Goal: Task Accomplishment & Management: Complete application form

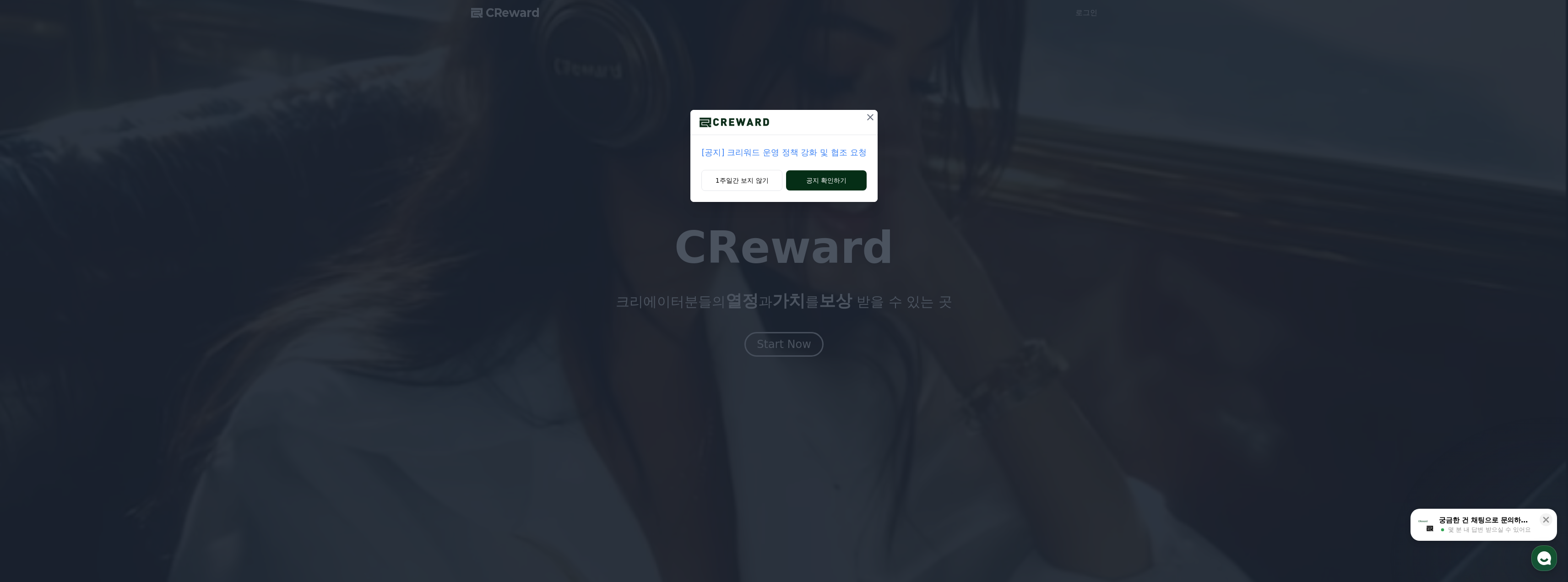
click at [815, 176] on button "공지 확인하기" at bounding box center [826, 180] width 80 height 20
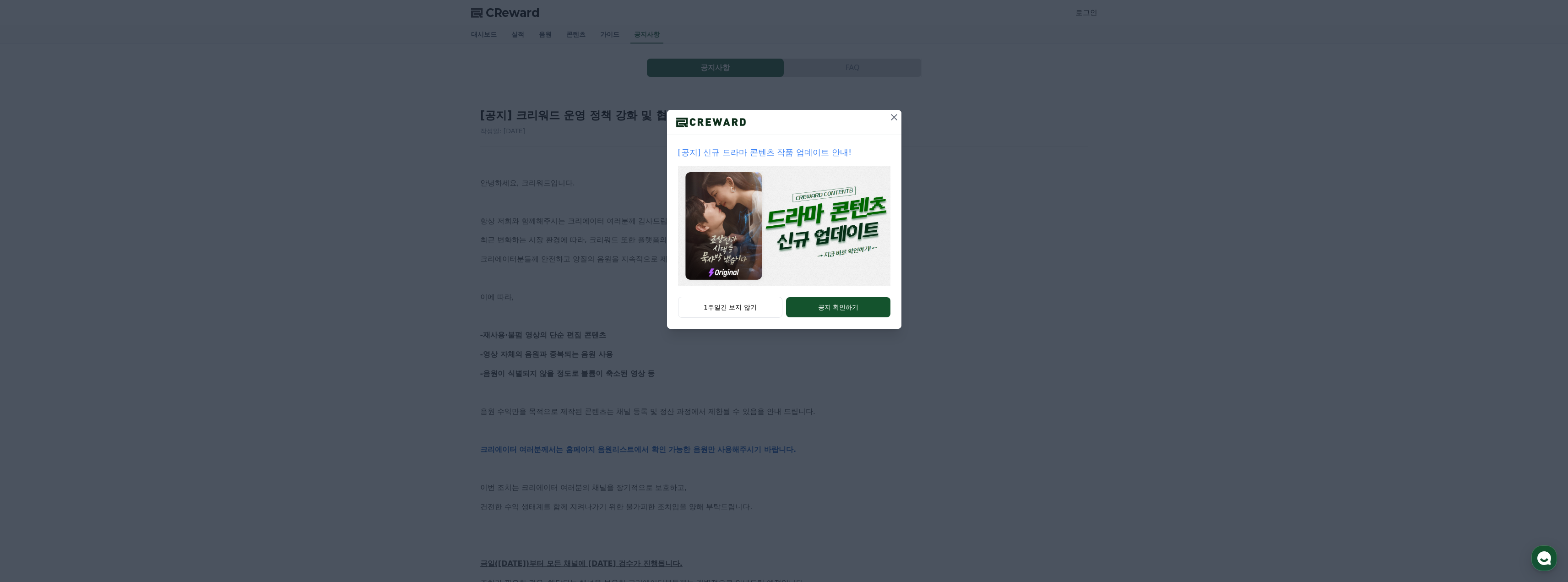
click at [885, 119] on div at bounding box center [784, 122] width 235 height 25
click at [887, 117] on button at bounding box center [894, 117] width 14 height 14
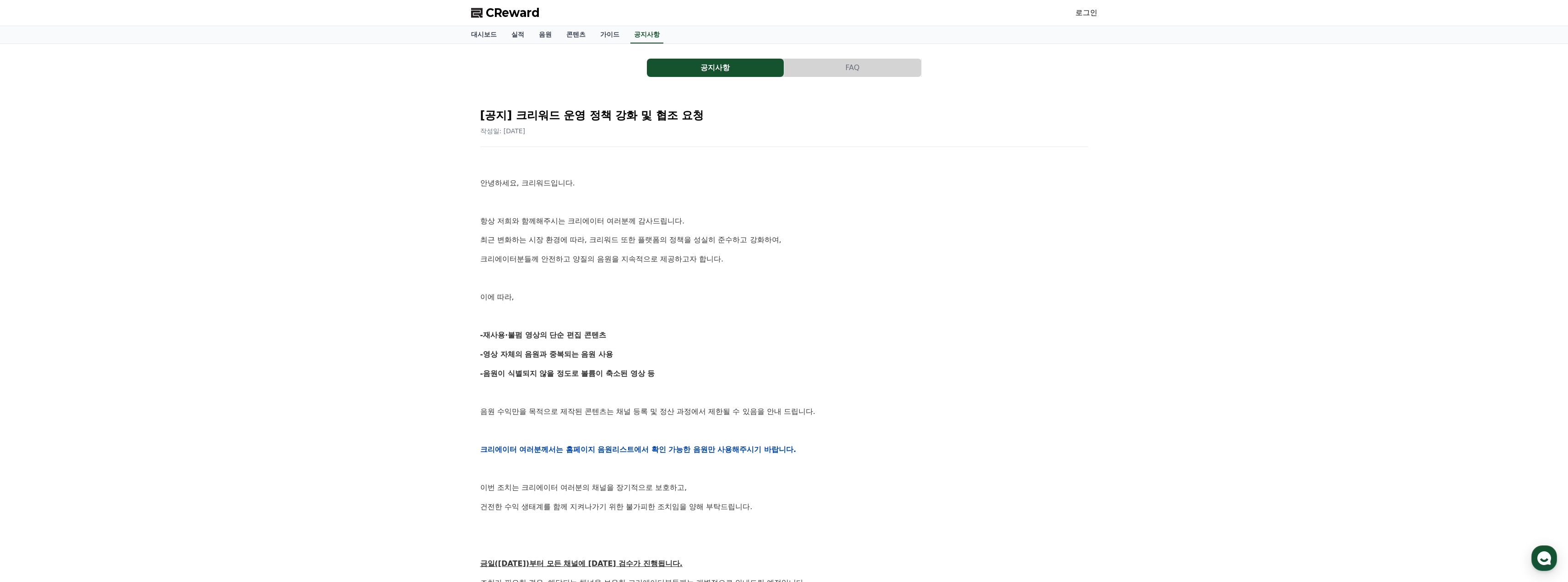
drag, startPoint x: 820, startPoint y: 159, endPoint x: 810, endPoint y: 159, distance: 10.0
drag, startPoint x: 810, startPoint y: 159, endPoint x: 792, endPoint y: 165, distance: 19.0
drag, startPoint x: 792, startPoint y: 165, endPoint x: 774, endPoint y: 162, distance: 18.2
click at [774, 162] on p at bounding box center [784, 164] width 608 height 12
drag, startPoint x: 769, startPoint y: 163, endPoint x: 743, endPoint y: 165, distance: 26.1
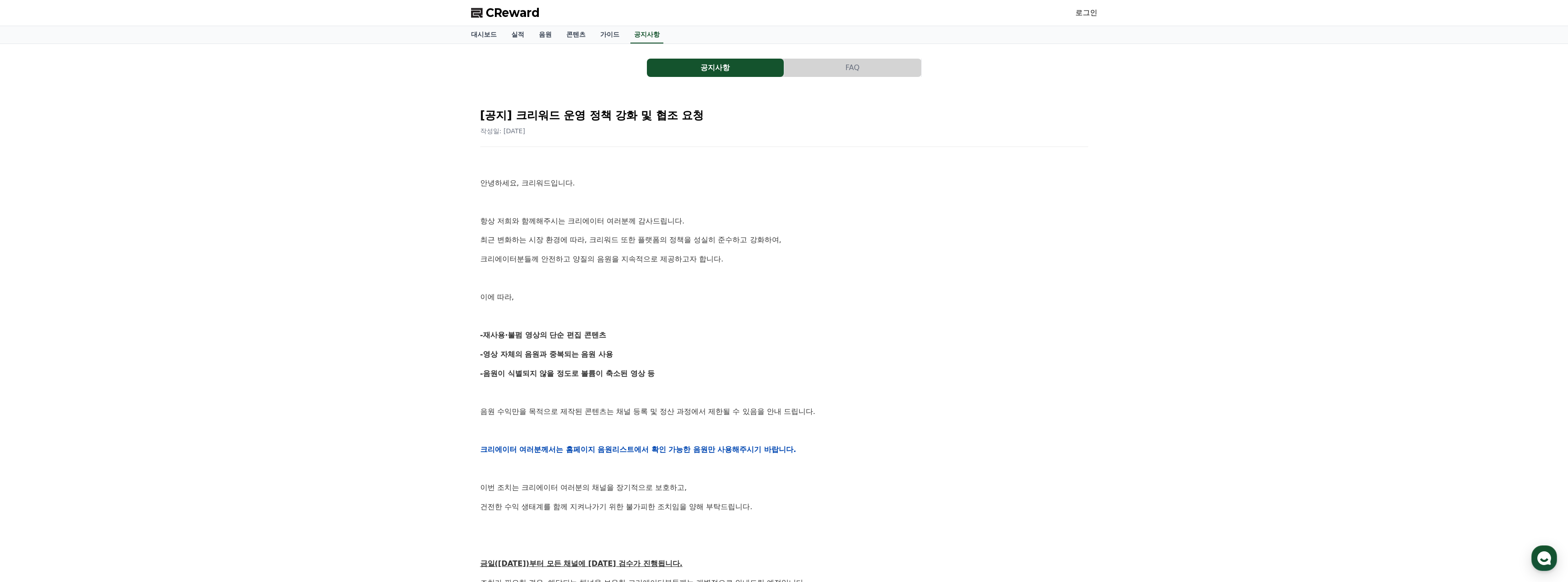
click at [743, 165] on p at bounding box center [784, 164] width 608 height 12
drag, startPoint x: 728, startPoint y: 169, endPoint x: 717, endPoint y: 165, distance: 11.7
click at [718, 168] on p at bounding box center [784, 164] width 608 height 12
drag, startPoint x: 714, startPoint y: 165, endPoint x: 694, endPoint y: 168, distance: 20.2
drag, startPoint x: 692, startPoint y: 168, endPoint x: 686, endPoint y: 168, distance: 6.0
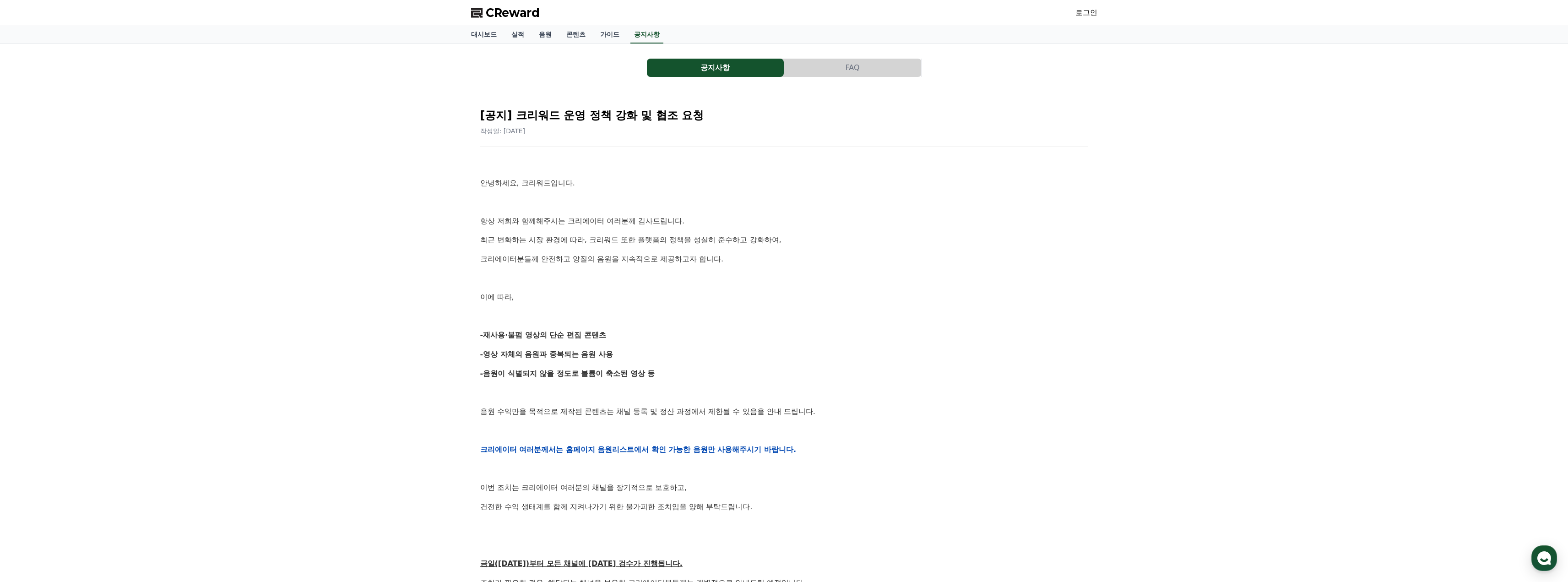
click at [683, 168] on p at bounding box center [784, 164] width 608 height 12
drag, startPoint x: 681, startPoint y: 166, endPoint x: 674, endPoint y: 166, distance: 7.0
click at [674, 166] on p at bounding box center [784, 164] width 608 height 12
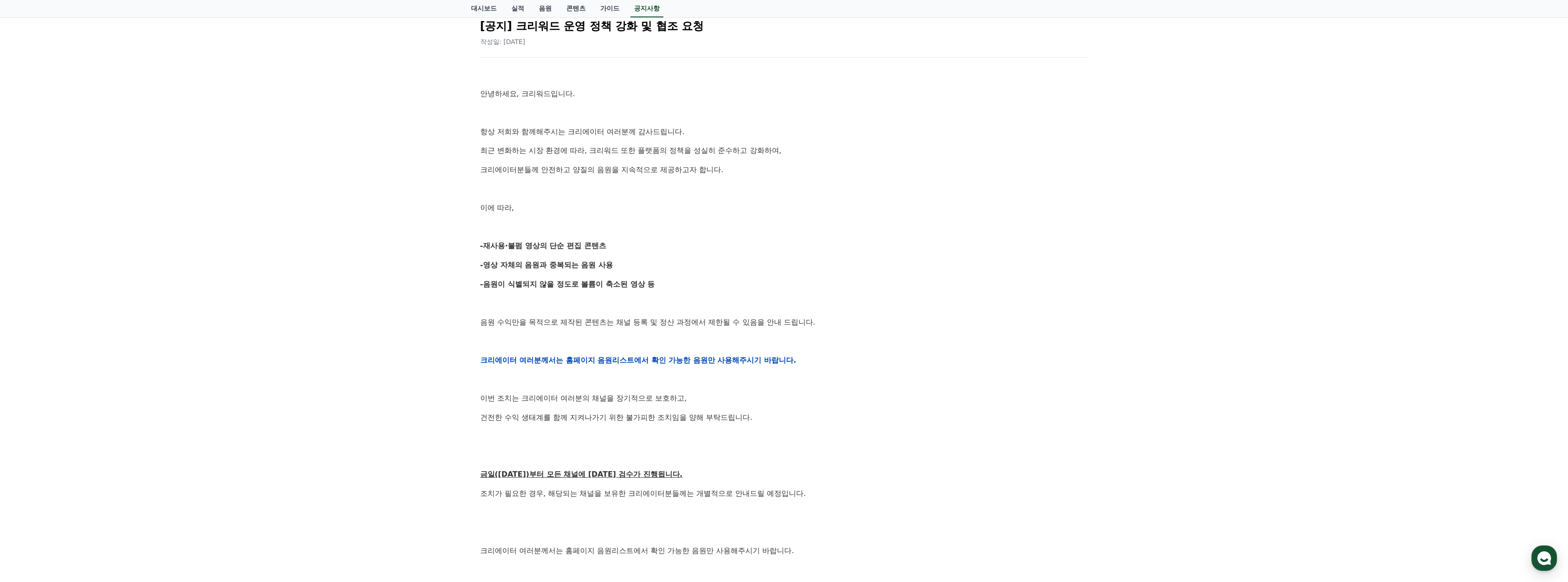
scroll to position [137, 0]
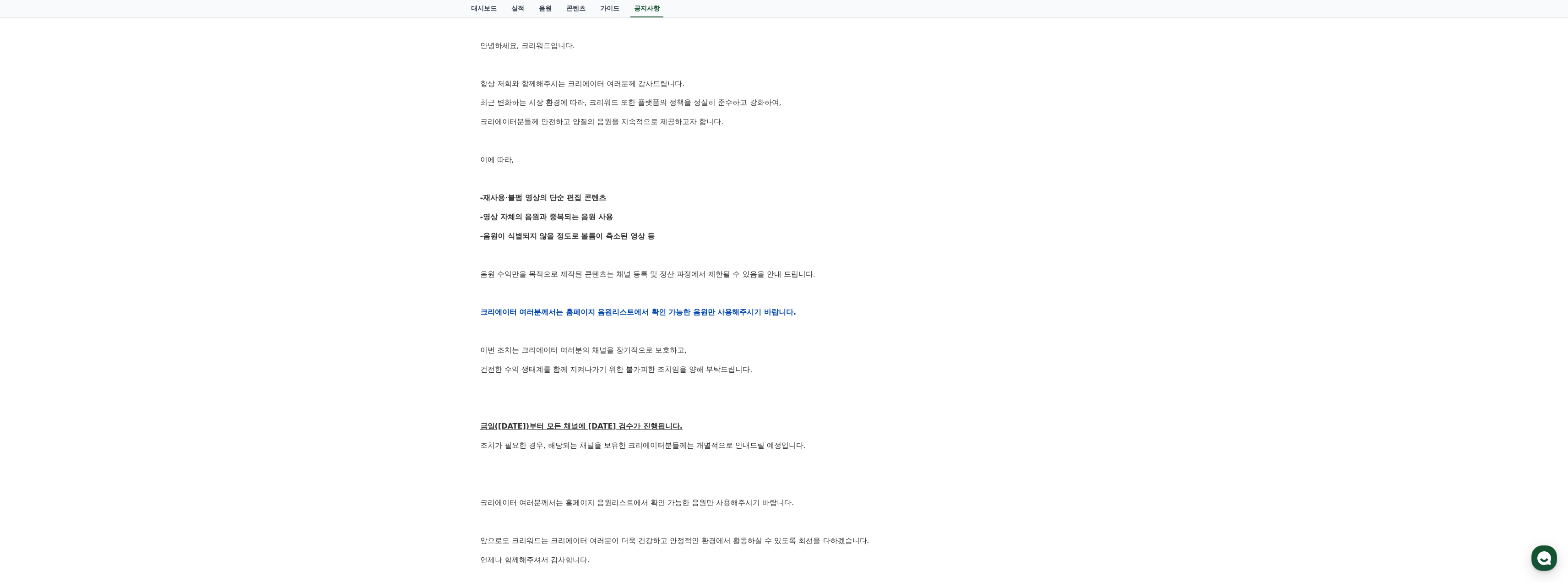
drag, startPoint x: 735, startPoint y: 134, endPoint x: 727, endPoint y: 133, distance: 8.1
drag, startPoint x: 727, startPoint y: 133, endPoint x: 687, endPoint y: 133, distance: 40.0
drag, startPoint x: 687, startPoint y: 133, endPoint x: 675, endPoint y: 129, distance: 12.6
drag, startPoint x: 669, startPoint y: 130, endPoint x: 658, endPoint y: 128, distance: 11.2
drag, startPoint x: 658, startPoint y: 128, endPoint x: 641, endPoint y: 128, distance: 17.0
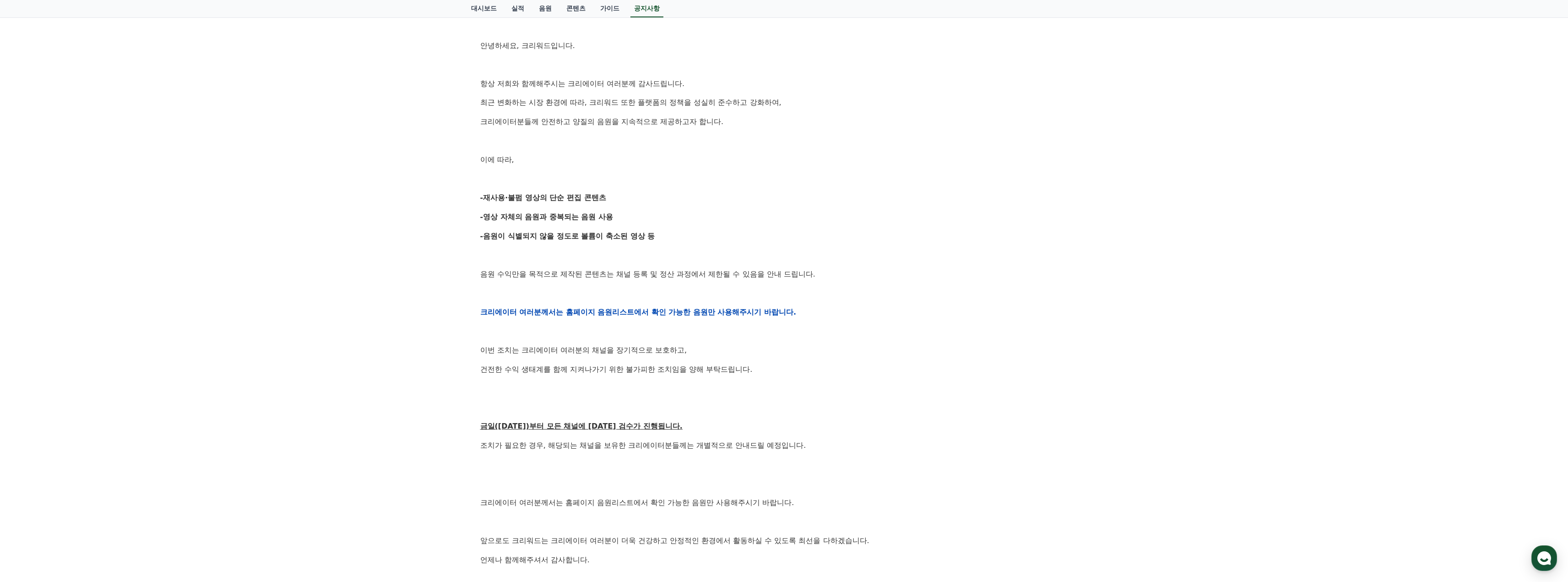
click at [641, 128] on div "안녕하세요, 크리워드입니다. 항상 저희와 함께해주시는 크리에이터 여러분께 감사드립니다. 최근 변화하는 시장 환경에 따라, 크리워드 또한 플랫폼…" at bounding box center [784, 312] width 608 height 583
drag, startPoint x: 659, startPoint y: 144, endPoint x: 651, endPoint y: 145, distance: 8.1
drag, startPoint x: 651, startPoint y: 145, endPoint x: 623, endPoint y: 148, distance: 28.2
drag, startPoint x: 623, startPoint y: 148, endPoint x: 614, endPoint y: 148, distance: 9.0
drag, startPoint x: 614, startPoint y: 148, endPoint x: 609, endPoint y: 150, distance: 5.4
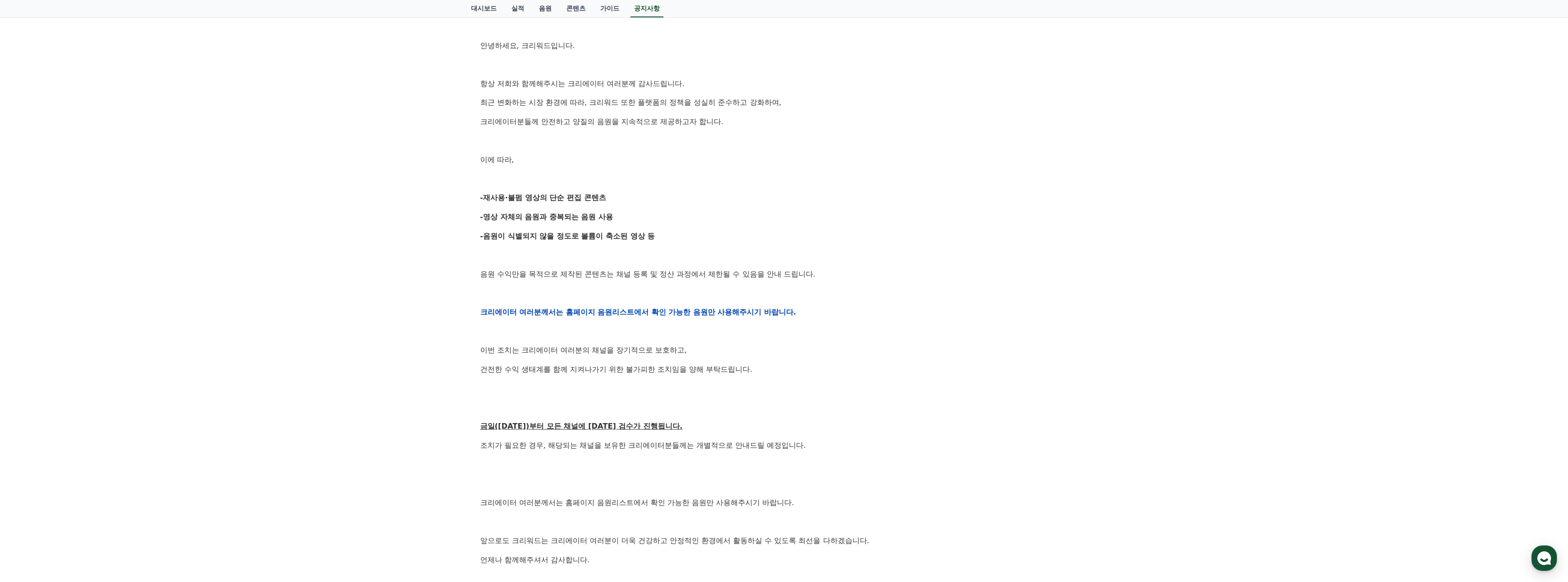
drag, startPoint x: 609, startPoint y: 150, endPoint x: 579, endPoint y: 151, distance: 30.0
click at [579, 151] on div "안녕하세요, 크리워드입니다. 항상 저희와 함께해주시는 크리에이터 여러분께 감사드립니다. 최근 변화하는 시장 환경에 따라, 크리워드 또한 플랫폼…" at bounding box center [784, 312] width 608 height 583
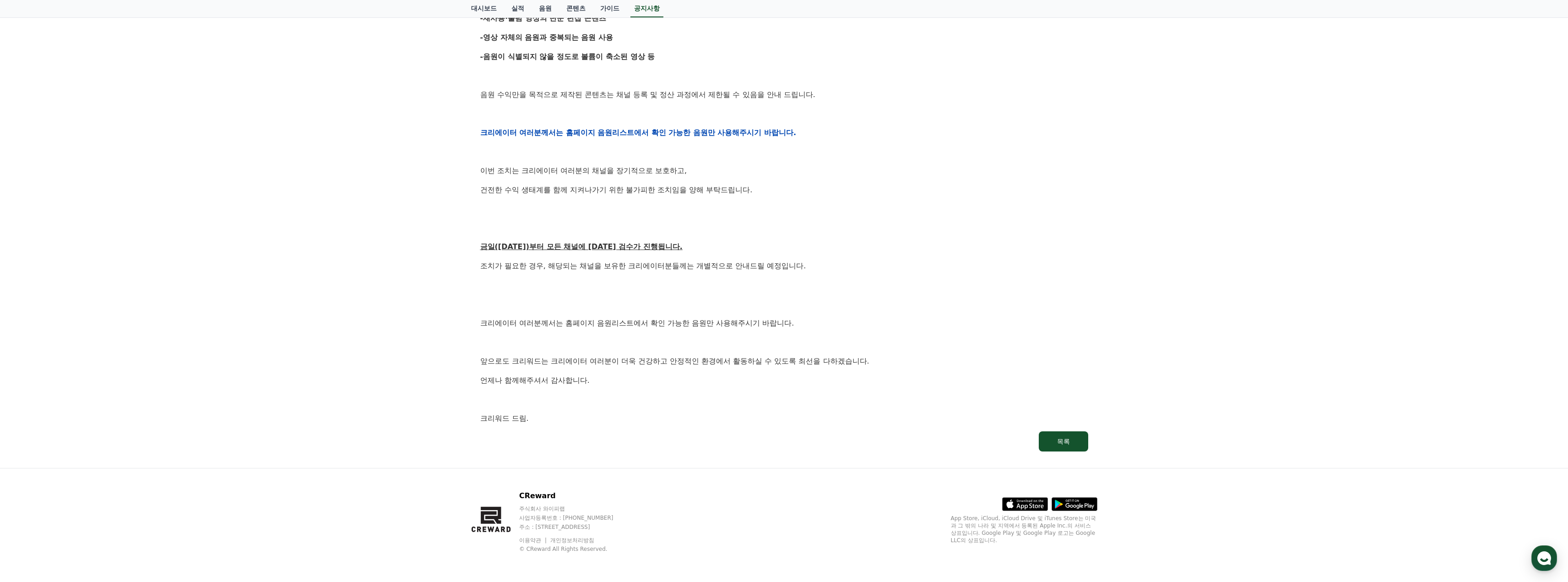
scroll to position [0, 0]
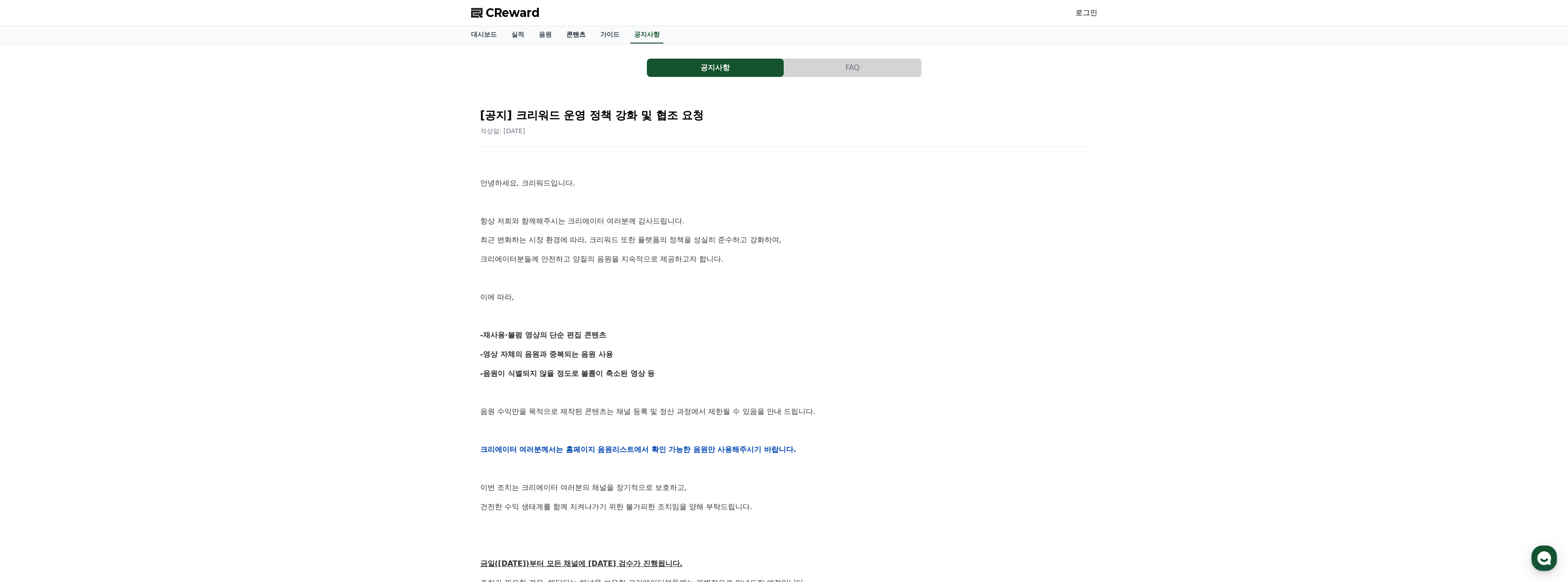
click at [576, 35] on link "콘텐츠" at bounding box center [576, 35] width 34 height 17
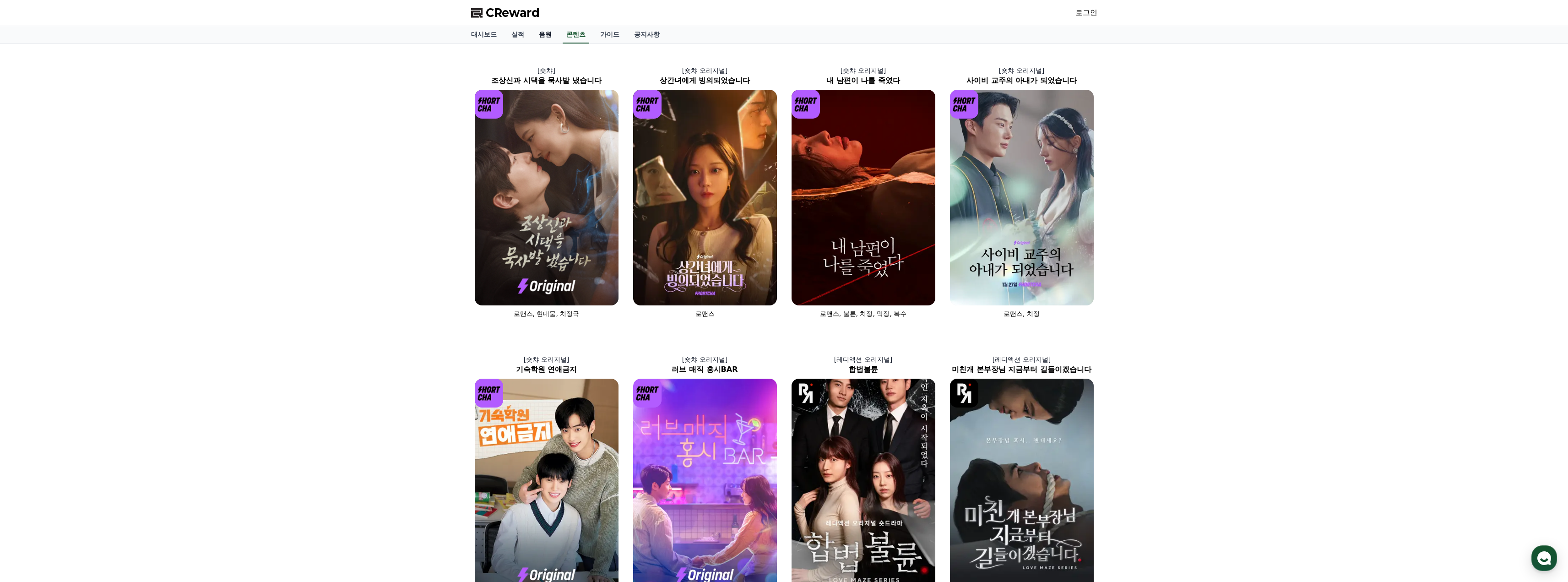
click at [539, 32] on link "음원" at bounding box center [545, 35] width 28 height 17
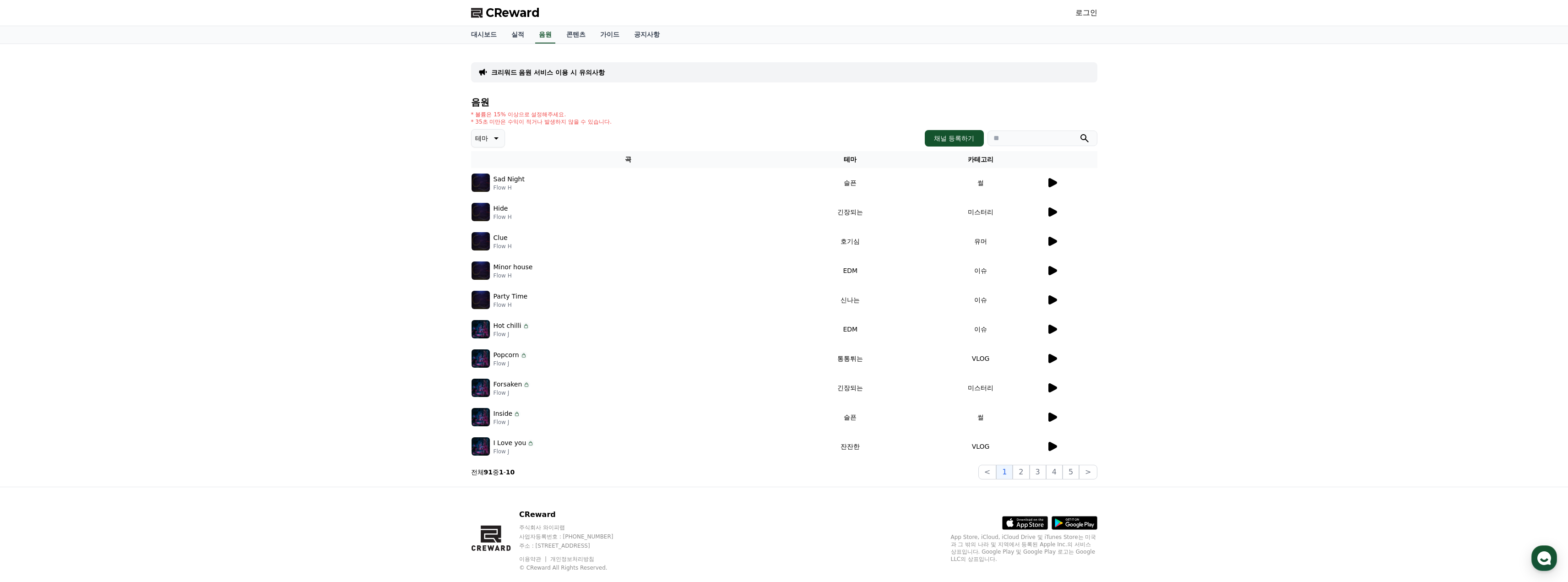
drag, startPoint x: 431, startPoint y: 157, endPoint x: 357, endPoint y: 157, distance: 74.0
click at [357, 157] on div "크리워드 음원 서비스 이용 시 유의사항 음원 * 볼륨은 15% 이상으로 설정해주세요. * 35초 미만은 수익이 적거나 발생하지 않을 수 있습니…" at bounding box center [784, 265] width 1568 height 443
click at [953, 142] on button "채널 등록하기" at bounding box center [954, 138] width 59 height 17
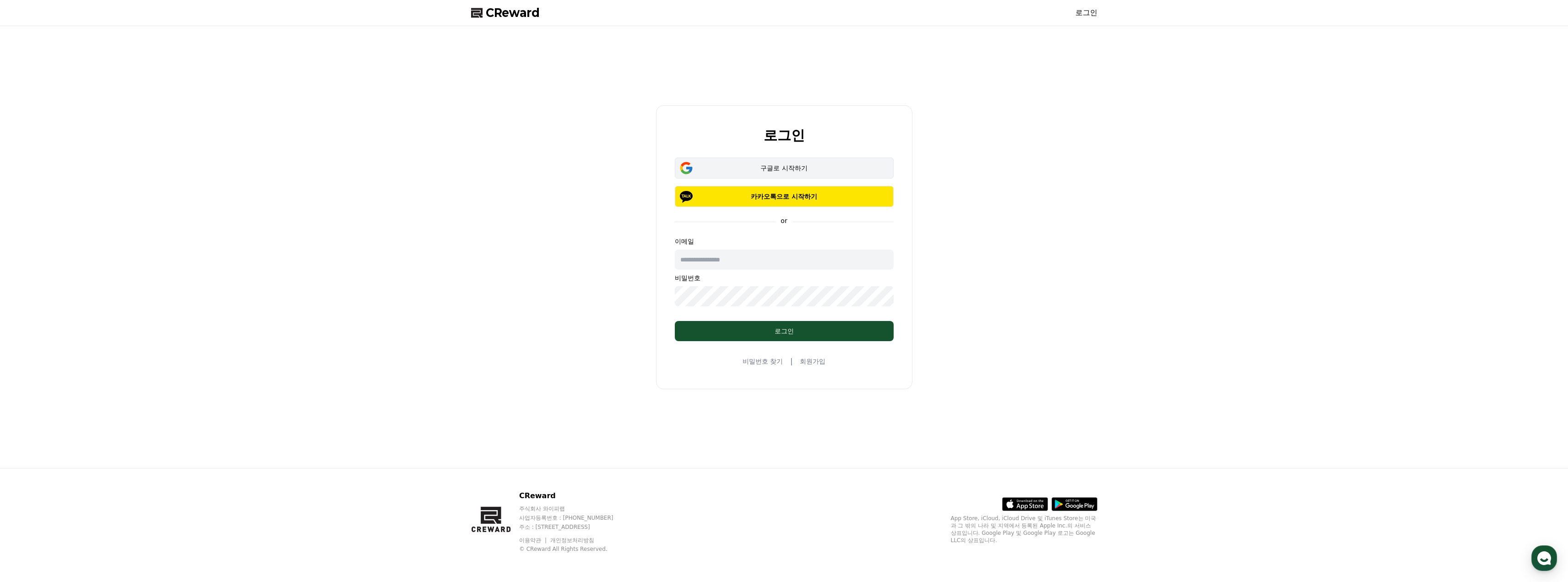
click at [827, 170] on div "구글로 시작하기" at bounding box center [784, 168] width 193 height 9
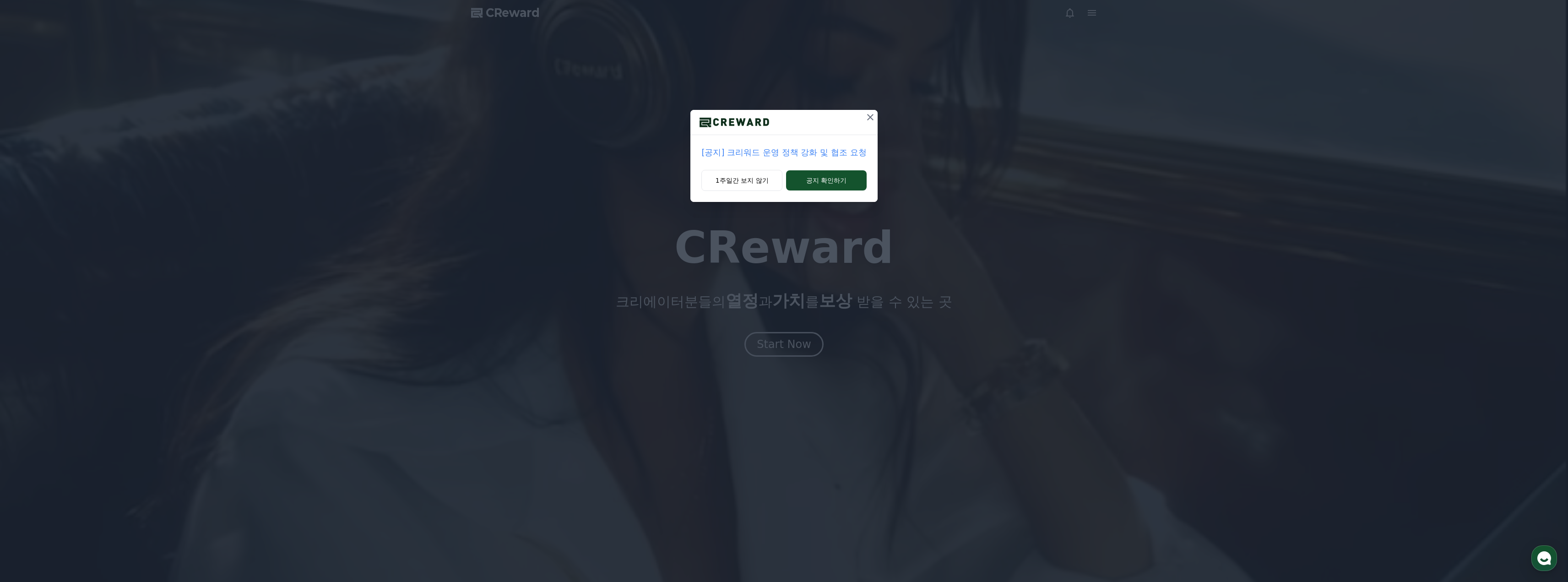
click at [870, 118] on icon at bounding box center [870, 117] width 6 height 6
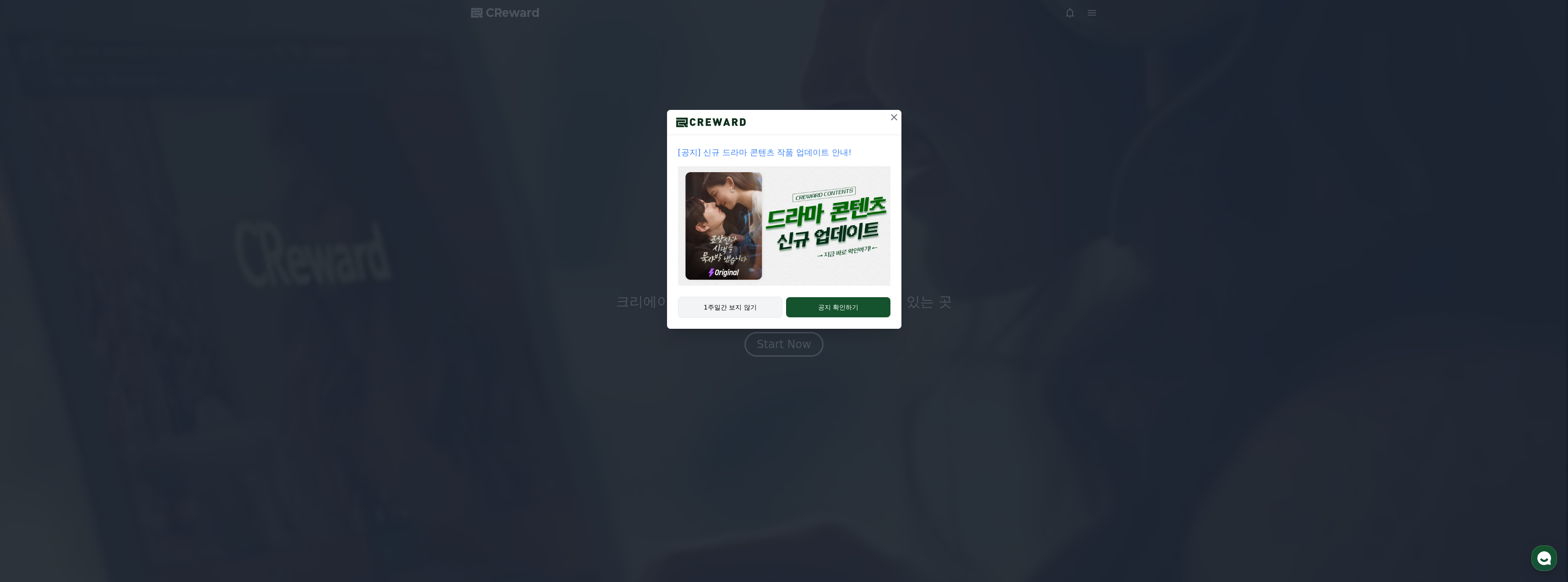
click at [746, 309] on button "1주일간 보지 않기" at bounding box center [730, 307] width 105 height 21
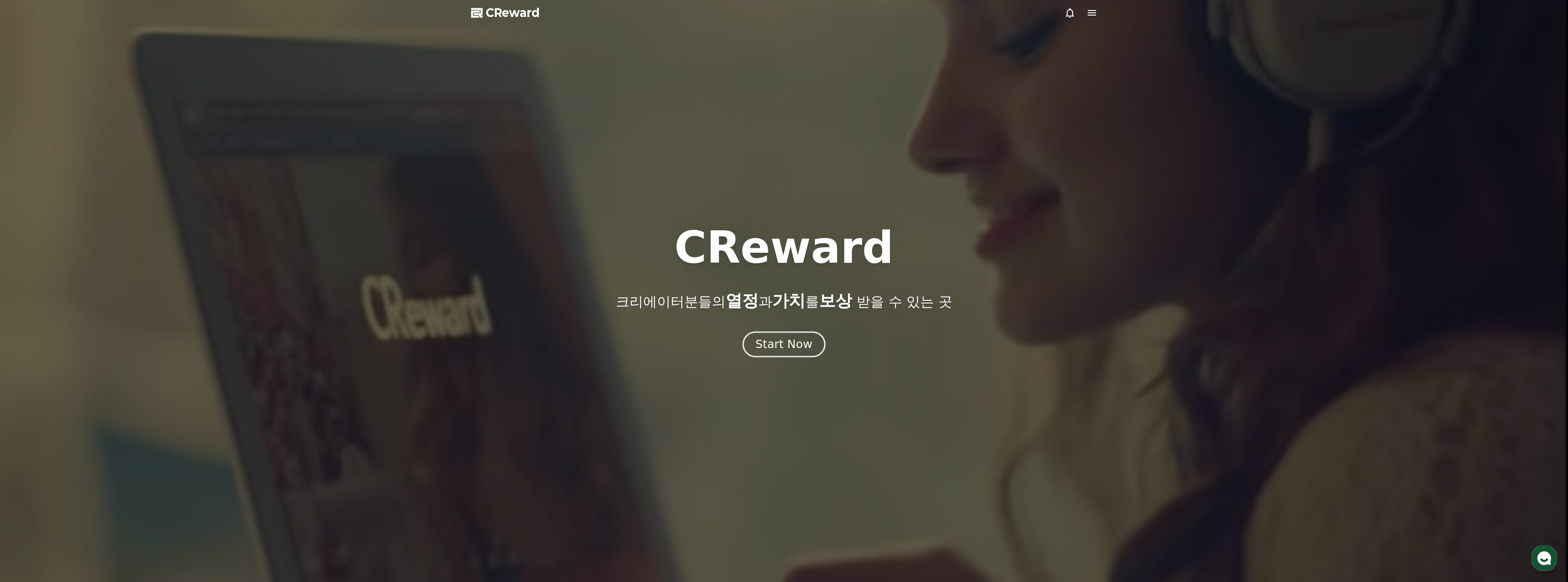
click at [810, 351] on div "Start Now" at bounding box center [783, 345] width 57 height 16
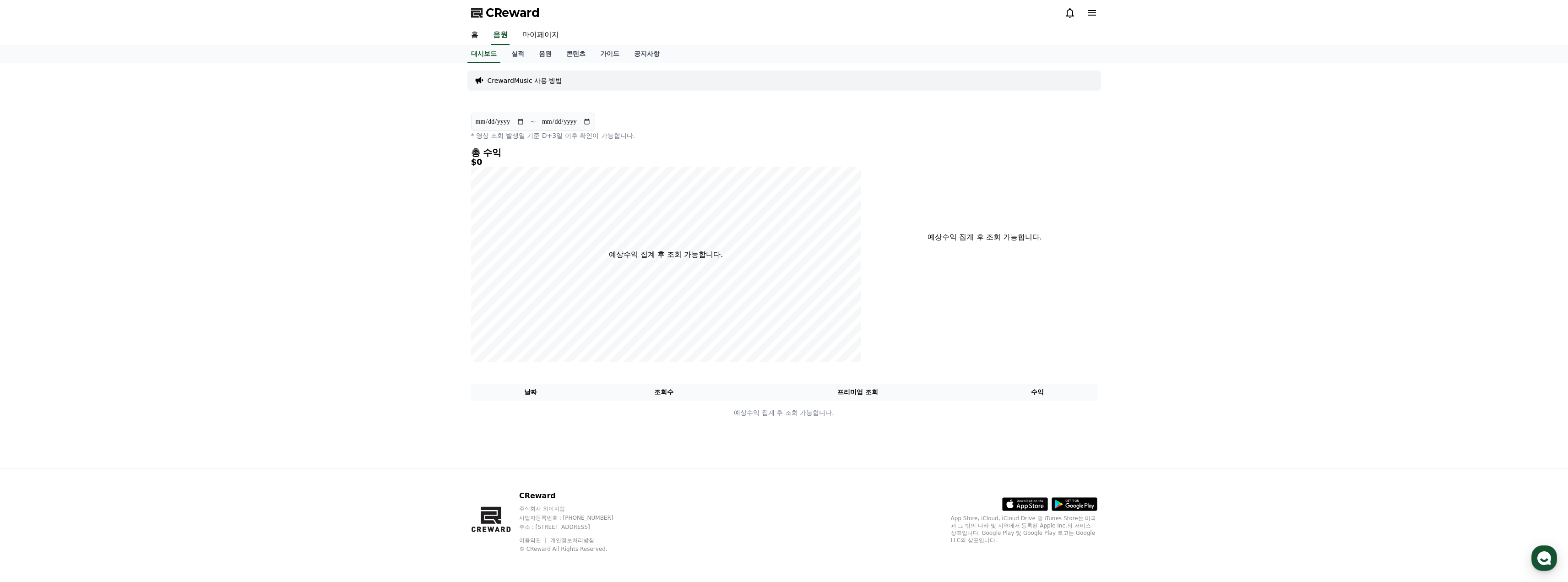
drag, startPoint x: 376, startPoint y: 297, endPoint x: 368, endPoint y: 83, distance: 214.1
click at [368, 83] on div "**********" at bounding box center [784, 266] width 1568 height 405
click at [532, 36] on link "마이페이지" at bounding box center [540, 35] width 51 height 19
select select "**********"
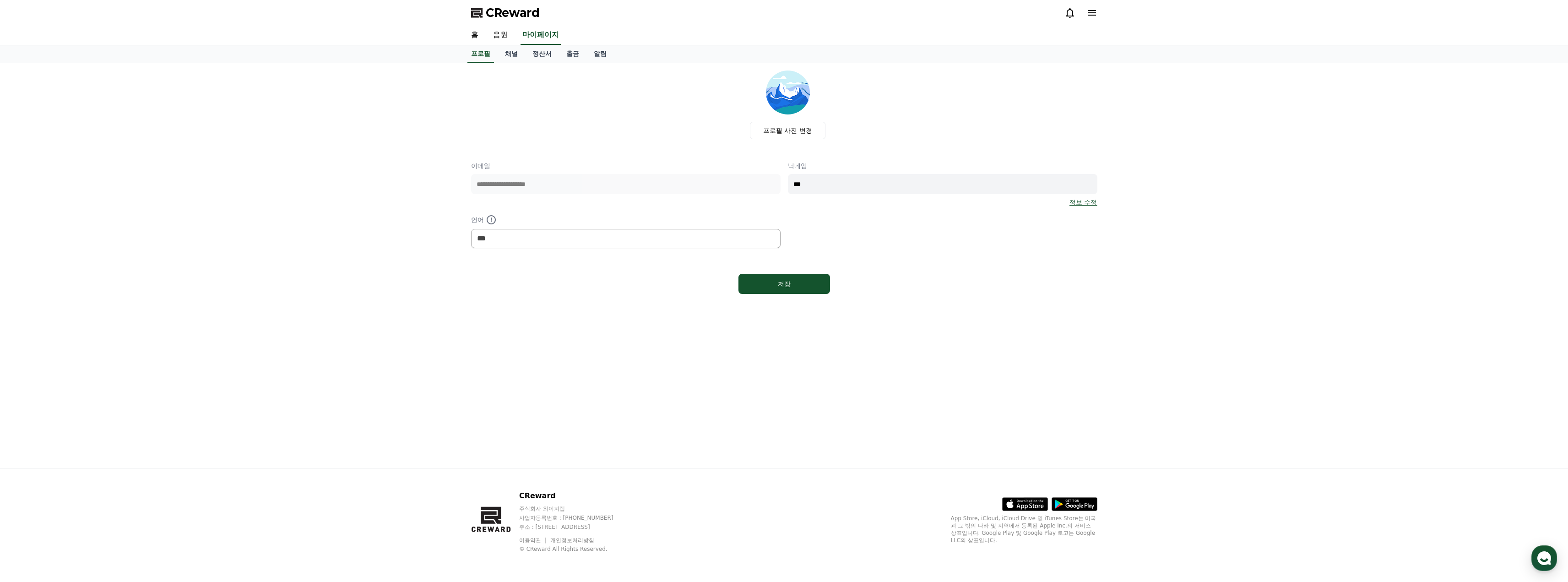
click at [1092, 14] on icon at bounding box center [1092, 13] width 8 height 6
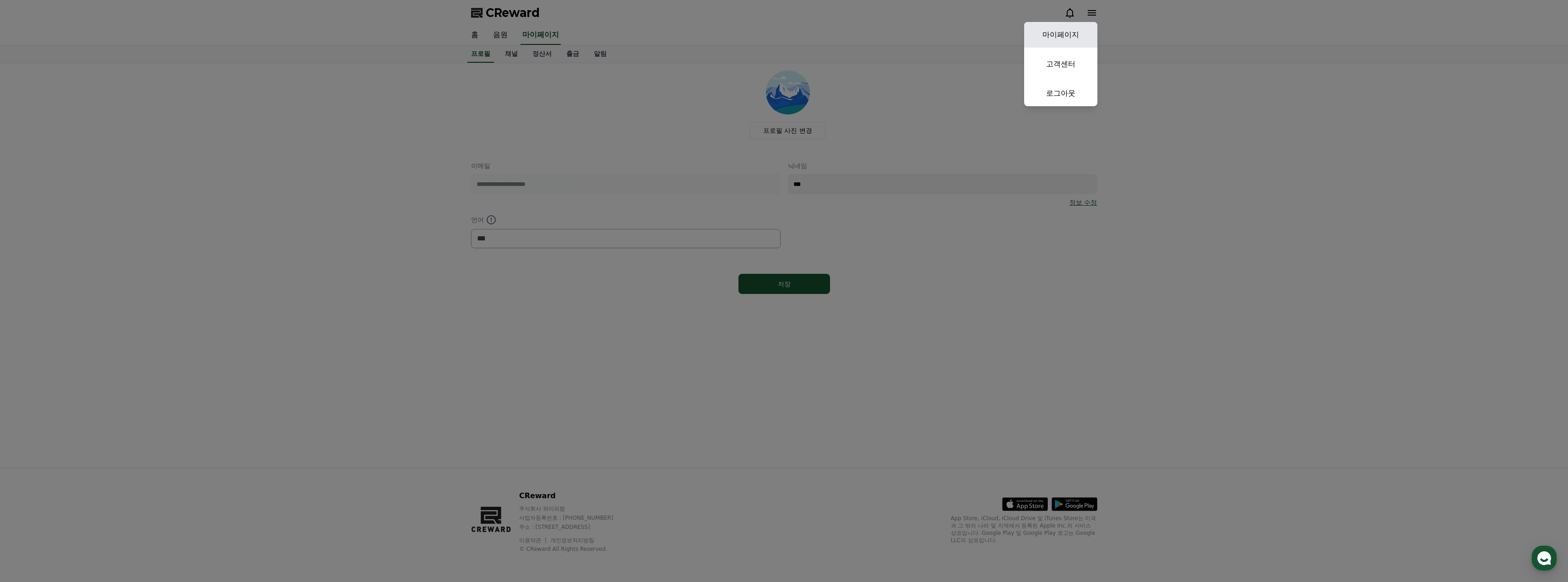
click at [1057, 30] on link "마이페이지" at bounding box center [1061, 35] width 73 height 26
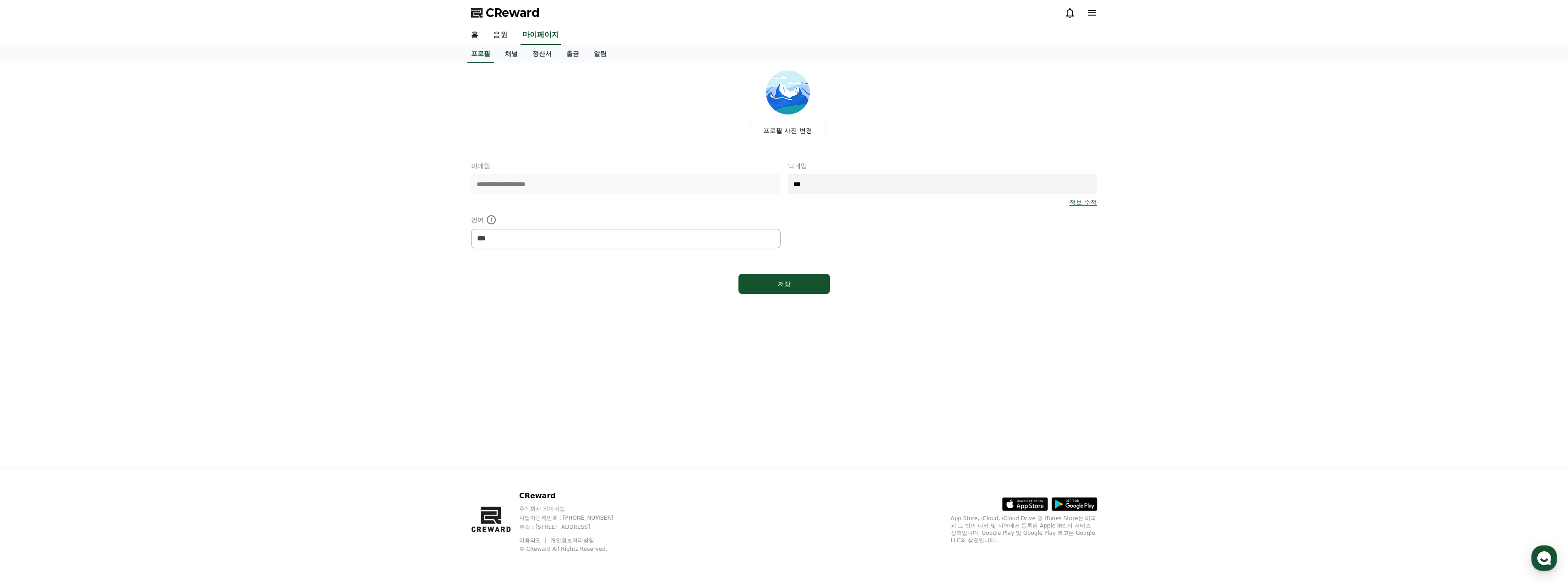
click at [500, 19] on span "CReward" at bounding box center [513, 12] width 54 height 14
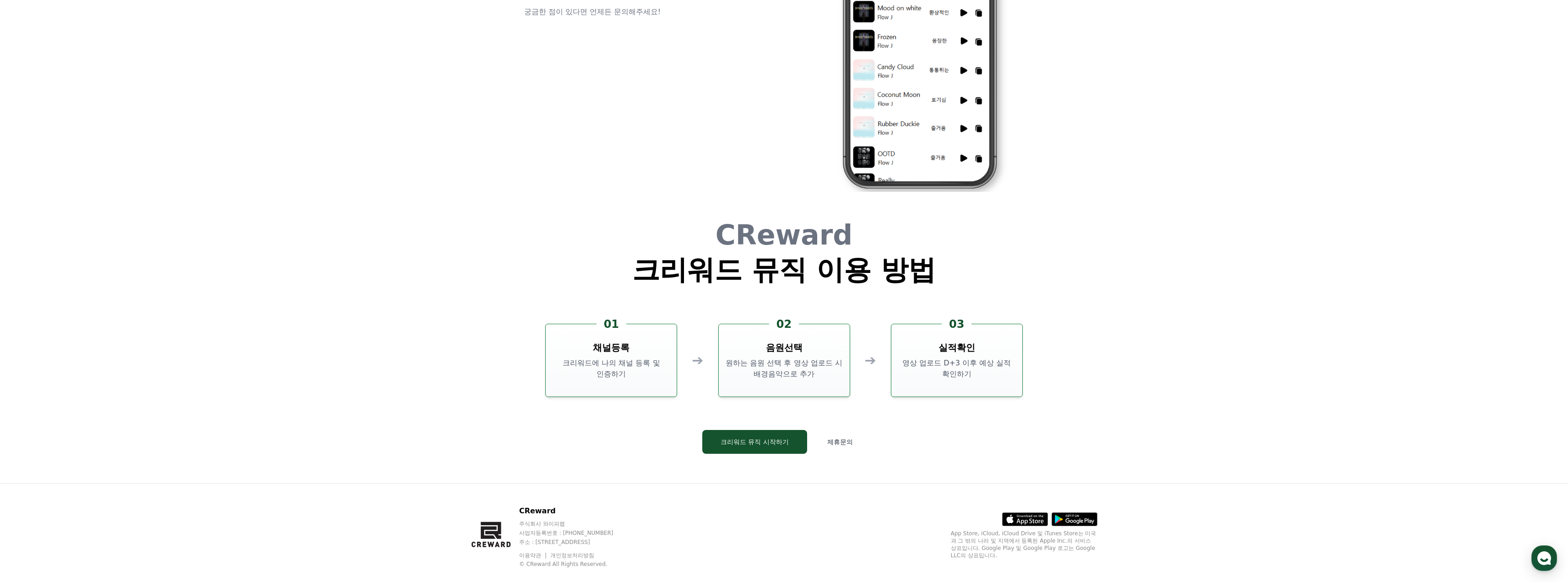
scroll to position [2473, 0]
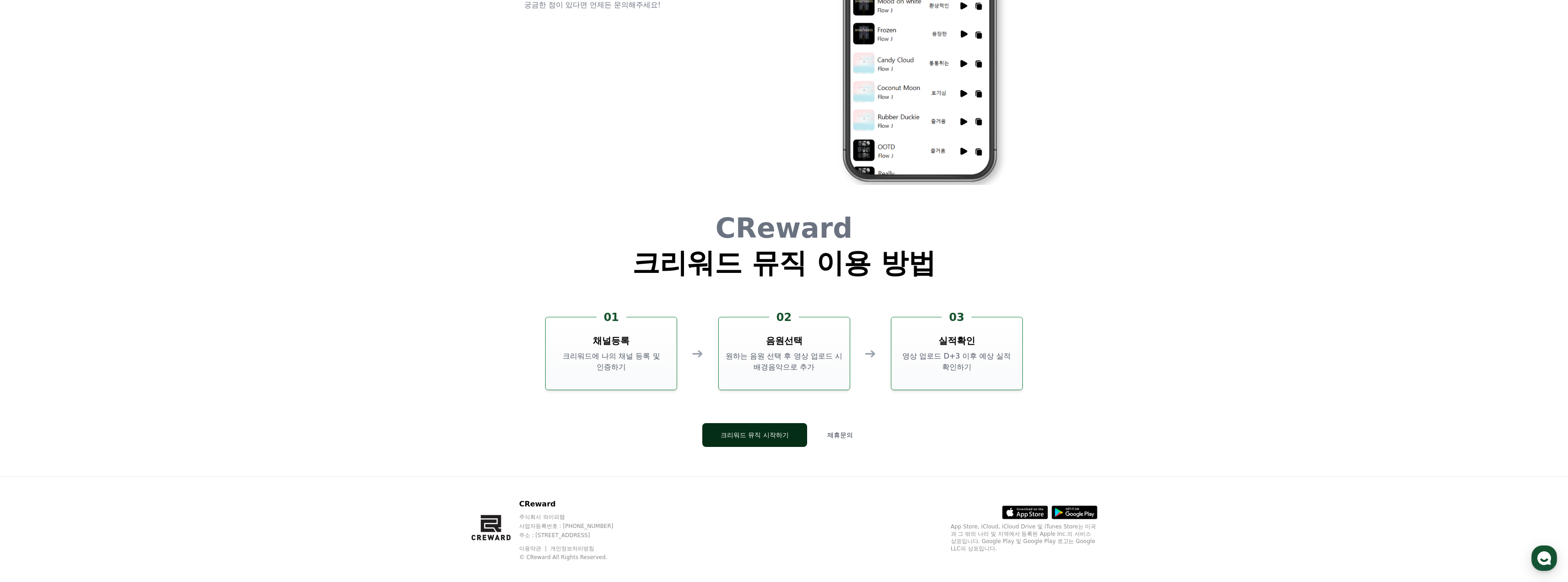
click at [770, 436] on button "크리워드 뮤직 시작하기" at bounding box center [755, 435] width 105 height 23
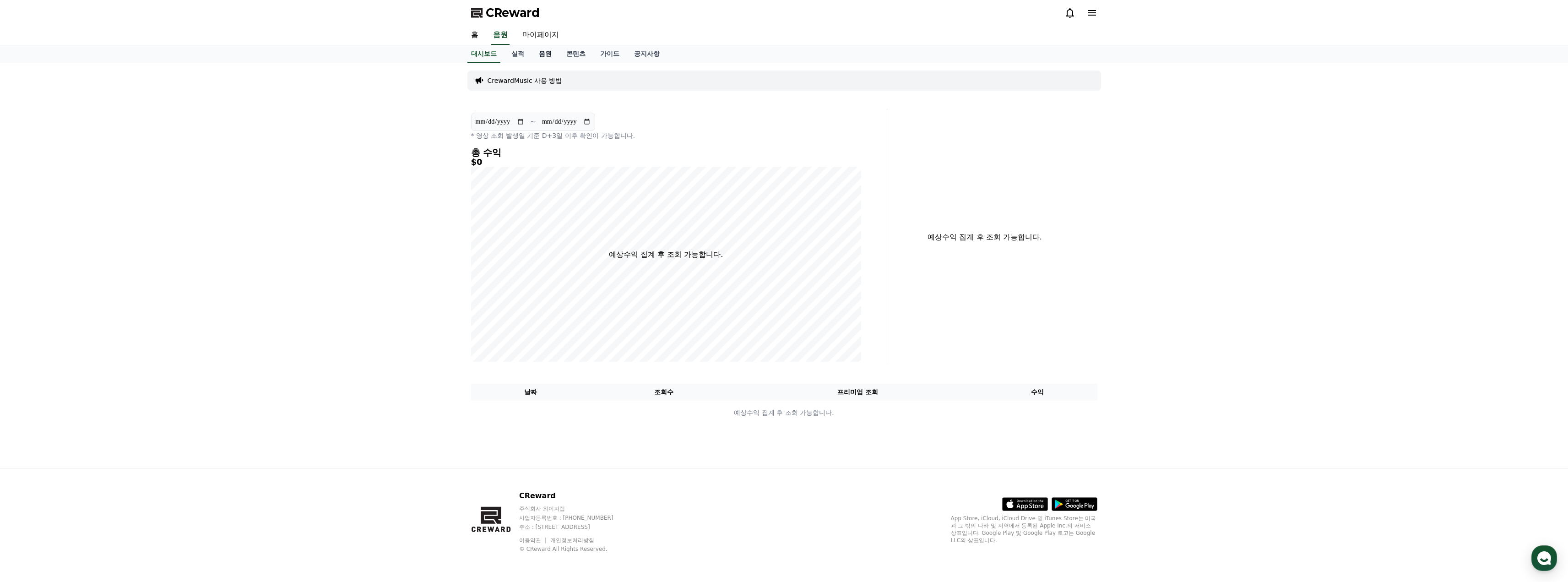
click at [545, 52] on link "음원" at bounding box center [545, 54] width 28 height 17
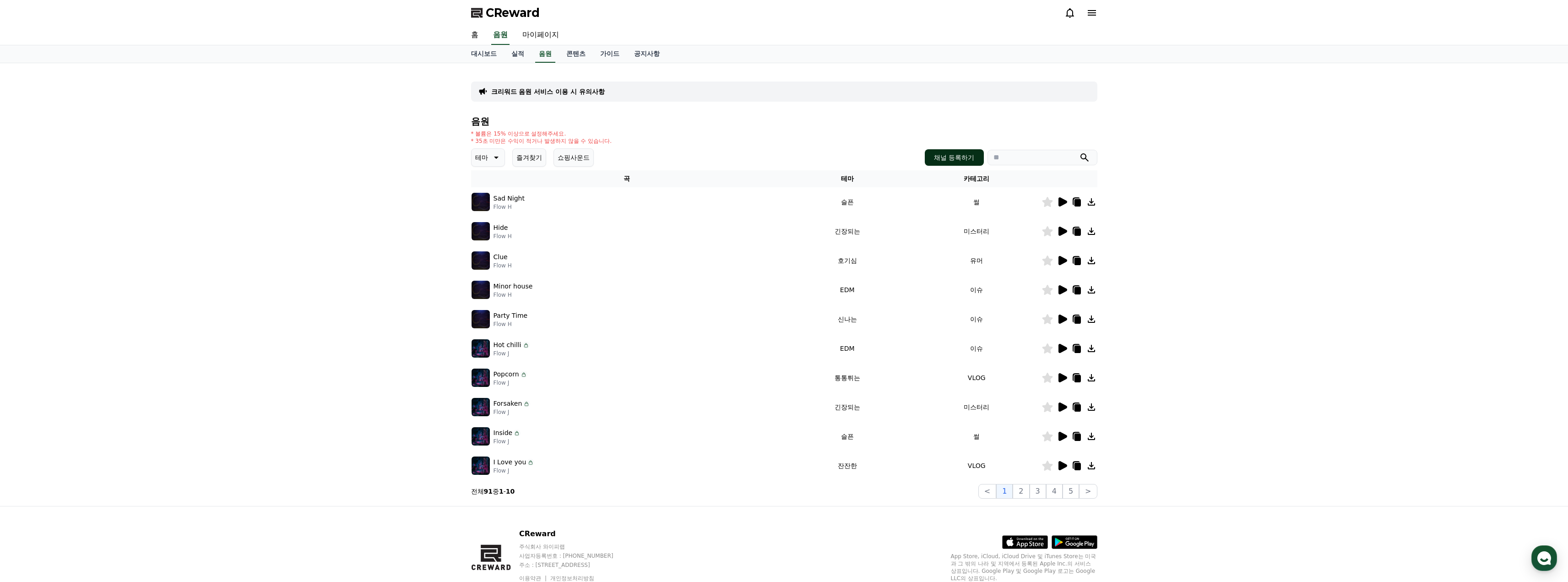
click at [969, 157] on button "채널 등록하기" at bounding box center [954, 157] width 59 height 17
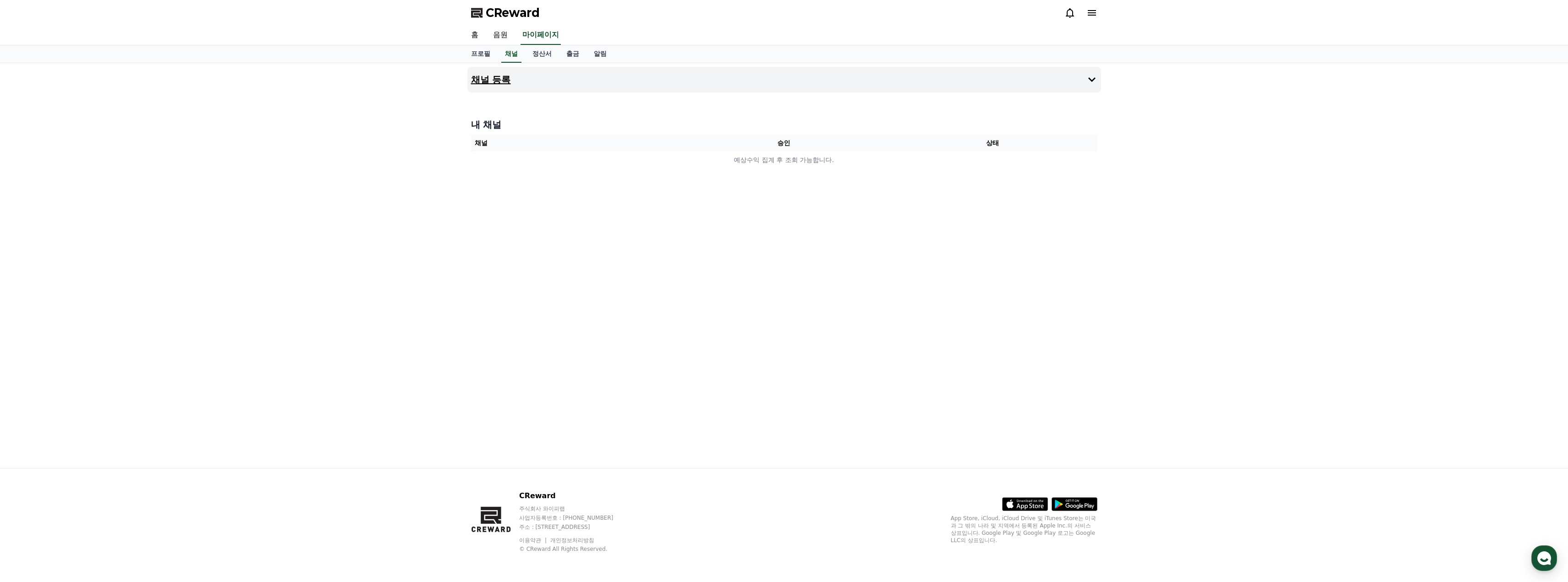
click at [557, 82] on button "채널 등록" at bounding box center [784, 79] width 634 height 26
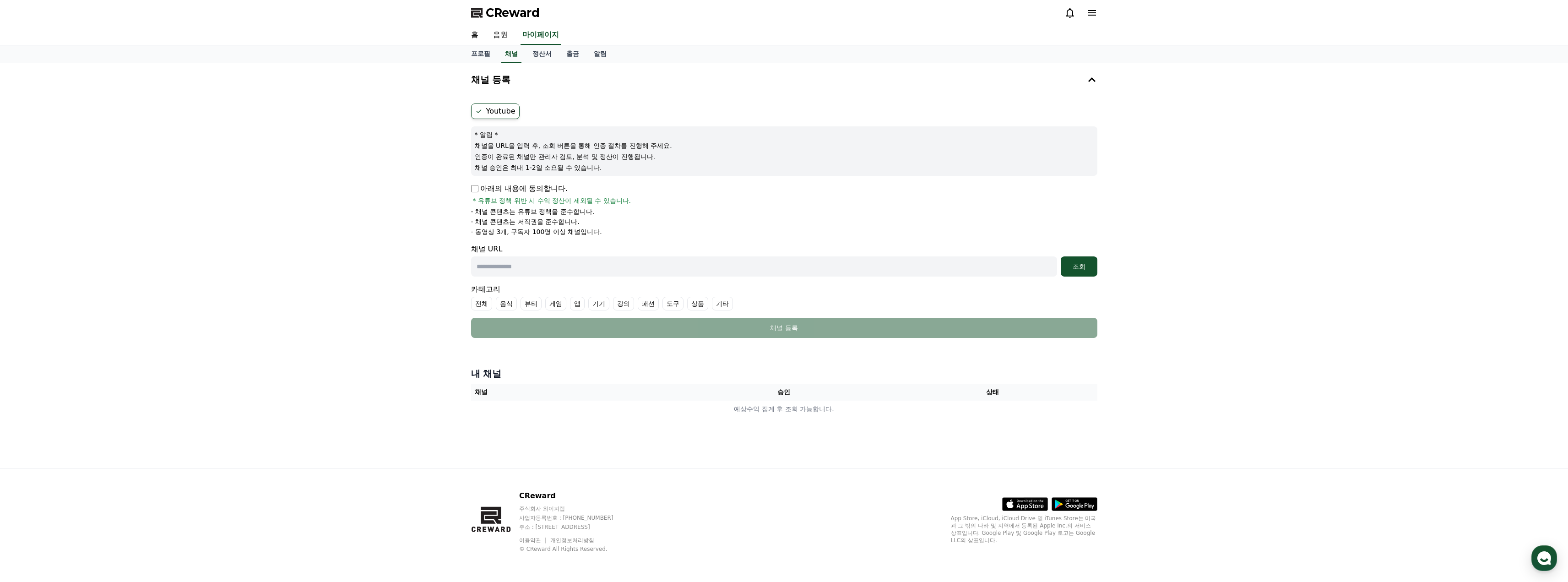
drag, startPoint x: 382, startPoint y: 193, endPoint x: 352, endPoint y: 188, distance: 30.4
click at [353, 188] on div "채널 등록 Youtube * 알림 * 채널을 URL을 입력 후, 조회 버튼을 통해 인증 절차를 진행해 주세요. 인증이 완료된 채널만 관리자 검…" at bounding box center [784, 266] width 1568 height 405
drag, startPoint x: 375, startPoint y: 173, endPoint x: 329, endPoint y: 176, distance: 46.1
click at [329, 176] on div "채널 등록 Youtube * 알림 * 채널을 URL을 입력 후, 조회 버튼을 통해 인증 절차를 진행해 주세요. 인증이 완료된 채널만 관리자 검…" at bounding box center [784, 266] width 1568 height 405
drag, startPoint x: 324, startPoint y: 175, endPoint x: 288, endPoint y: 162, distance: 38.3
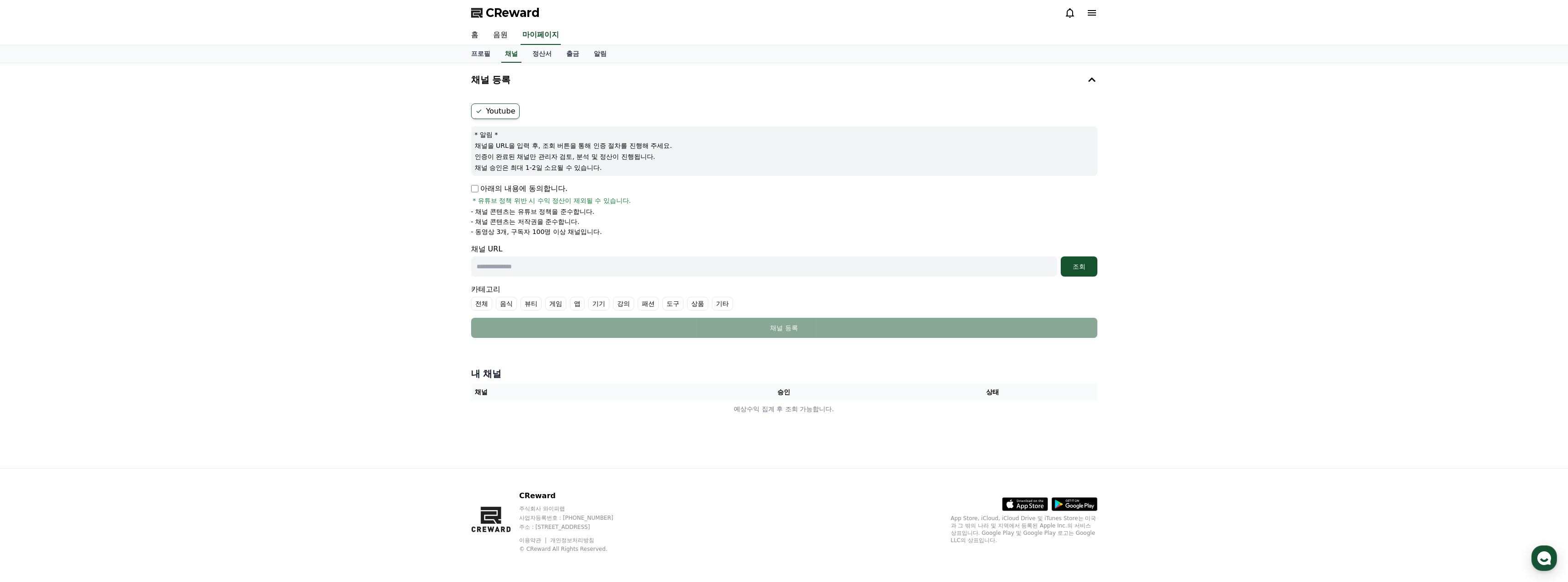
drag, startPoint x: 288, startPoint y: 162, endPoint x: 267, endPoint y: 156, distance: 21.8
click at [267, 156] on div "채널 등록 Youtube * 알림 * 채널을 URL을 입력 후, 조회 버튼을 통해 인증 절차를 진행해 주세요. 인증이 완료된 채널만 관리자 검…" at bounding box center [784, 266] width 1568 height 405
drag, startPoint x: 283, startPoint y: 152, endPoint x: 181, endPoint y: 157, distance: 102.1
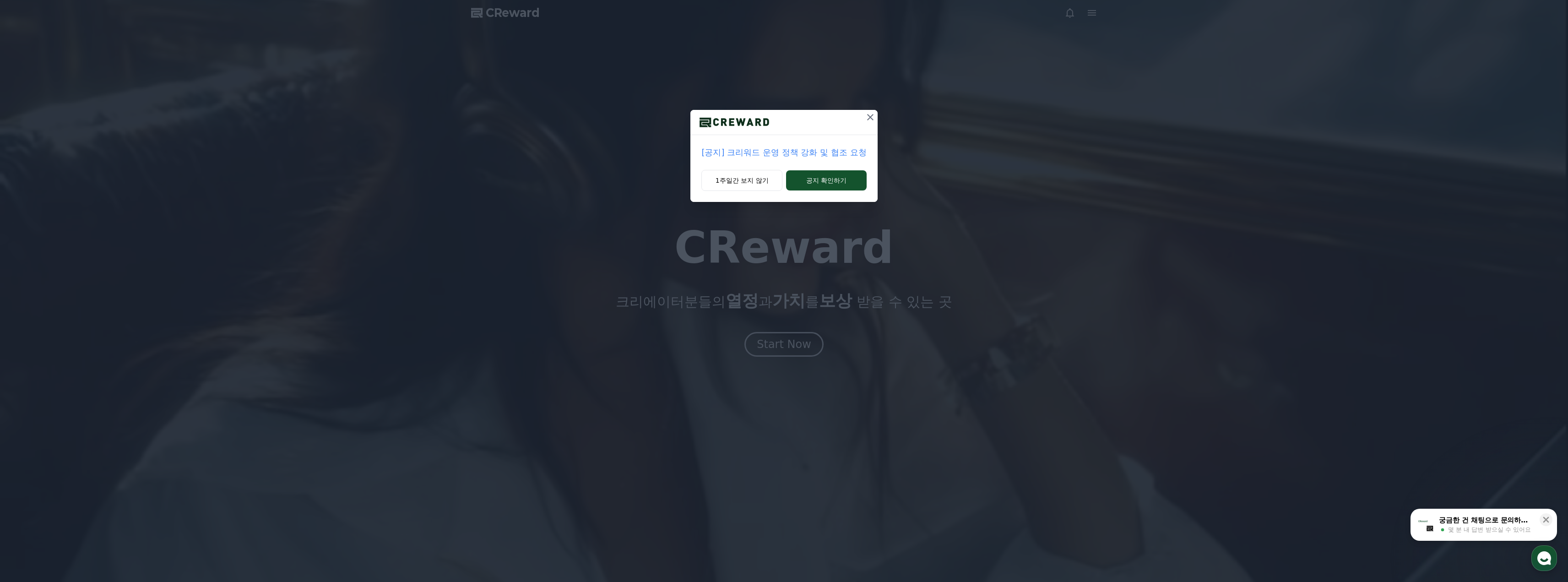
click at [868, 117] on icon at bounding box center [870, 117] width 11 height 11
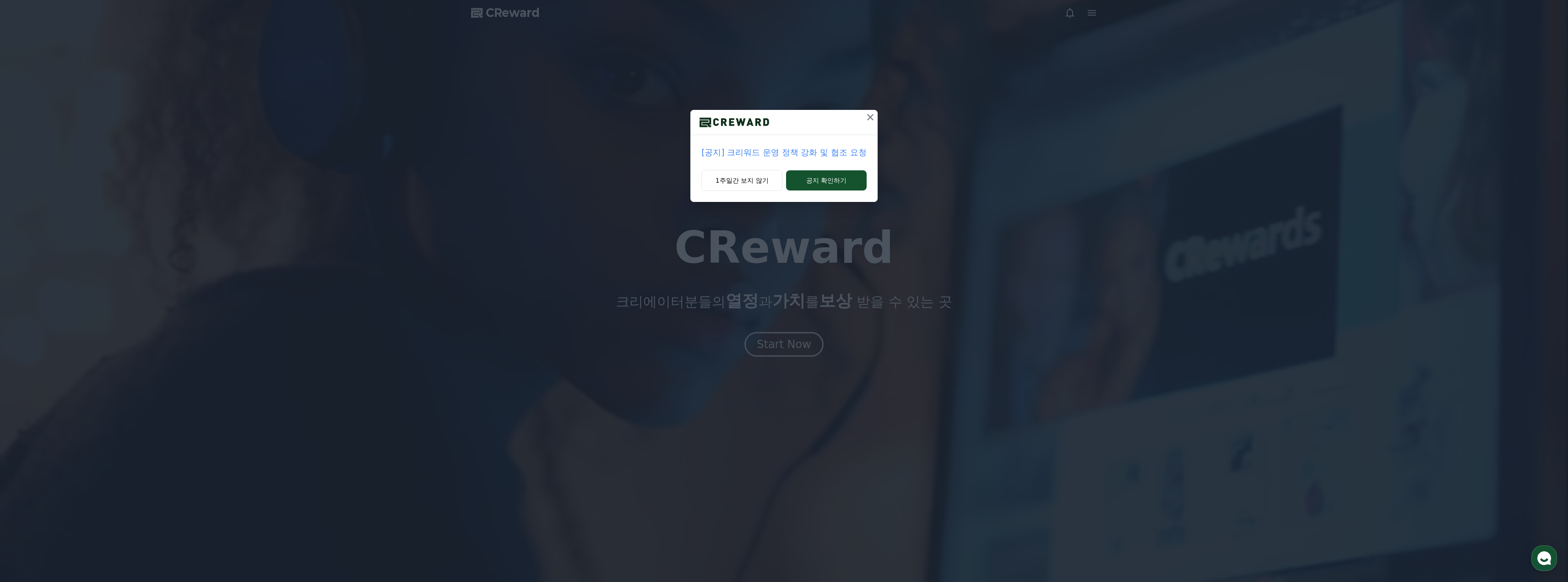
click at [821, 149] on p "[공지] 크리워드 운영 정책 강화 및 협조 요청" at bounding box center [783, 153] width 165 height 13
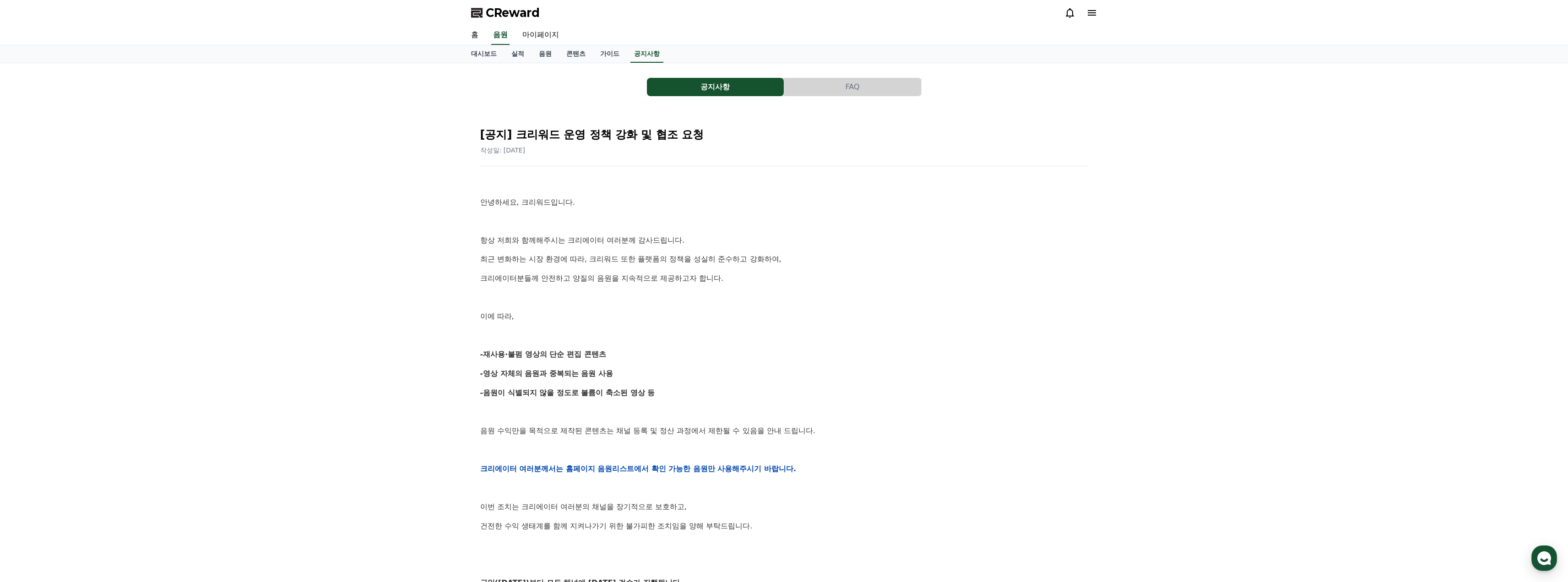
drag, startPoint x: 841, startPoint y: 247, endPoint x: 705, endPoint y: 258, distance: 136.4
drag, startPoint x: 705, startPoint y: 258, endPoint x: 696, endPoint y: 260, distance: 9.2
drag, startPoint x: 696, startPoint y: 260, endPoint x: 678, endPoint y: 260, distance: 18.0
click at [678, 260] on p "최근 변화하는 시장 환경에 따라, 크리워드 또한 플랫폼의 정책을 성실히 준수하고 강화하여," at bounding box center [784, 259] width 608 height 12
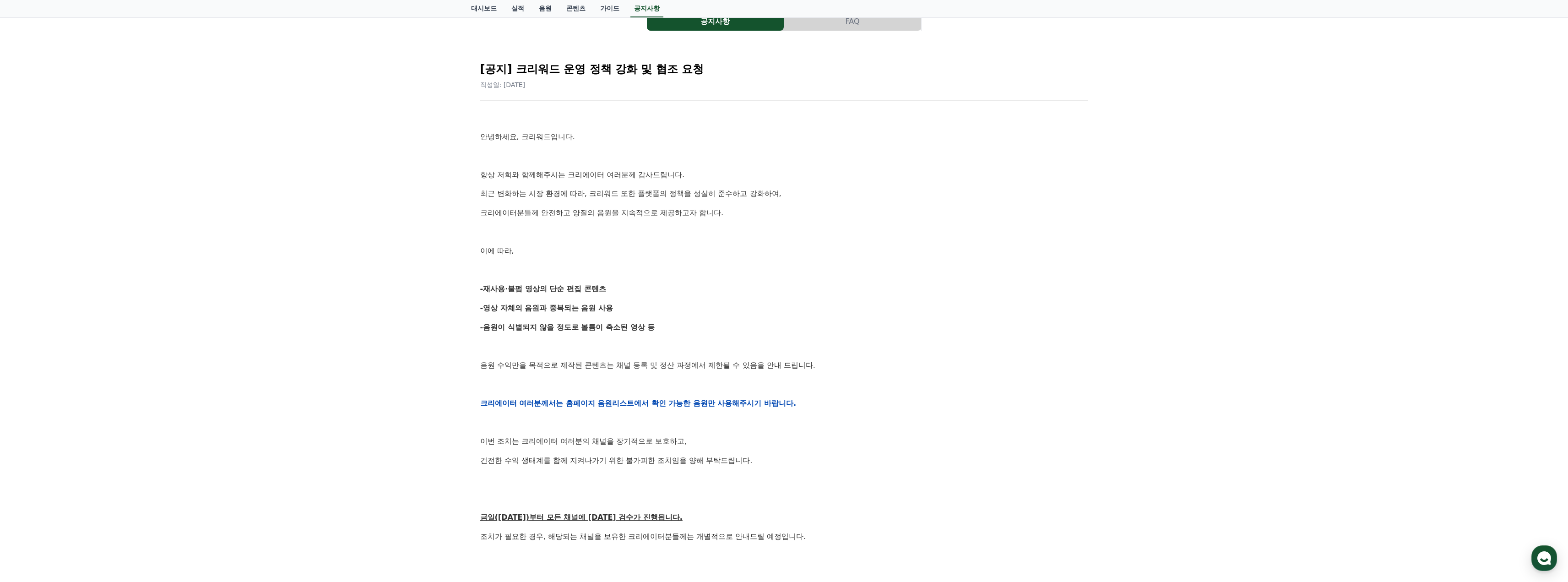
scroll to position [320, 0]
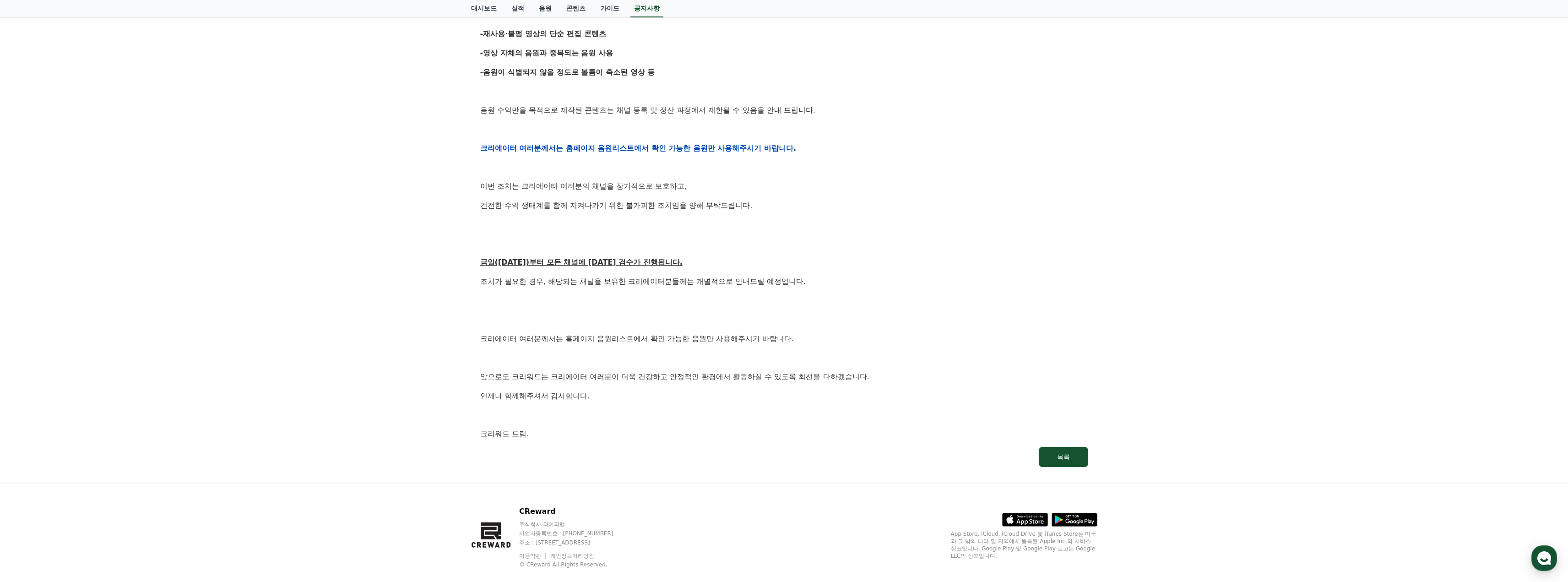
drag, startPoint x: 652, startPoint y: 252, endPoint x: 435, endPoint y: 274, distance: 218.1
click at [434, 275] on div "공지사항 FAQ [공지] 크리워드 운영 정책 강화 및 협조 요청 작성일: [DATE] 안녕하세요, 크리워드입니다. 항상 저희와 함께해주시는 크…" at bounding box center [784, 113] width 1568 height 741
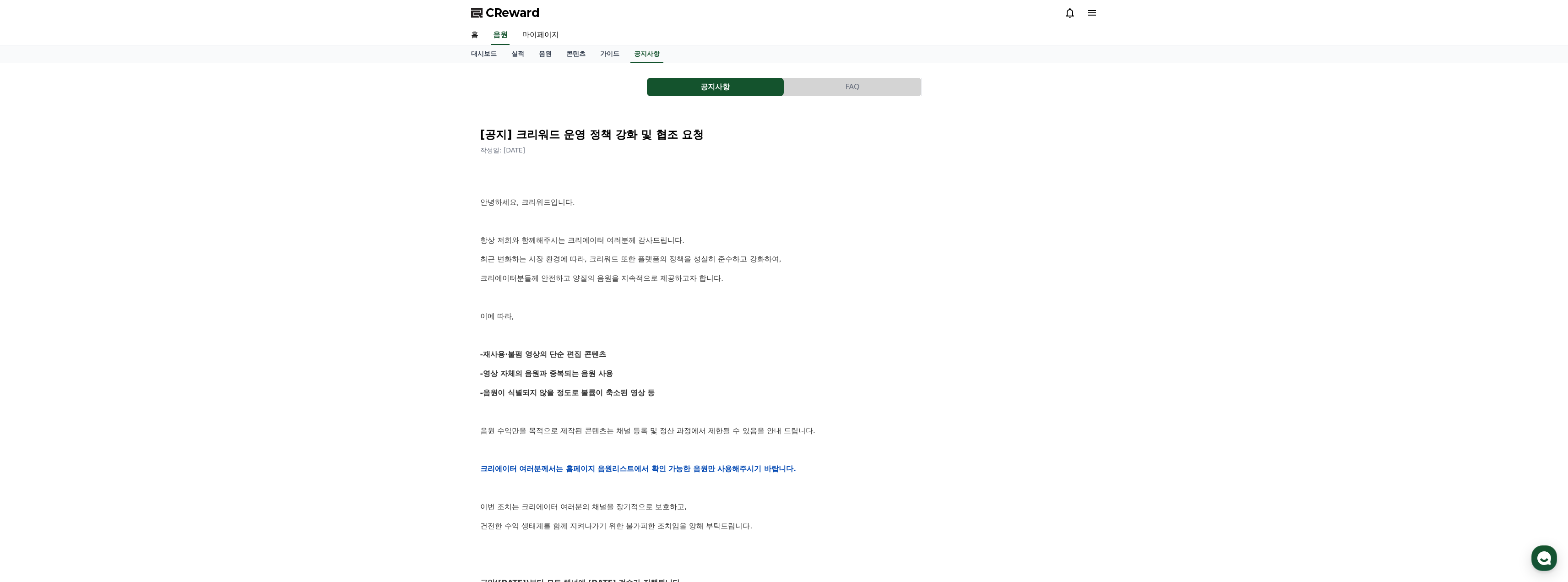
drag, startPoint x: 618, startPoint y: 159, endPoint x: 489, endPoint y: 161, distance: 129.0
drag, startPoint x: 489, startPoint y: 161, endPoint x: 467, endPoint y: 161, distance: 22.0
drag, startPoint x: 467, startPoint y: 161, endPoint x: 458, endPoint y: 159, distance: 9.2
drag, startPoint x: 458, startPoint y: 159, endPoint x: 438, endPoint y: 164, distance: 20.6
click at [436, 164] on div "공지사항 FAQ [공지] 크리워드 운영 정책 강화 및 협조 요청 작성일: 2025-09-15 안녕하세요, 크리워드입니다. 항상 저희와 함께해주…" at bounding box center [784, 434] width 1568 height 741
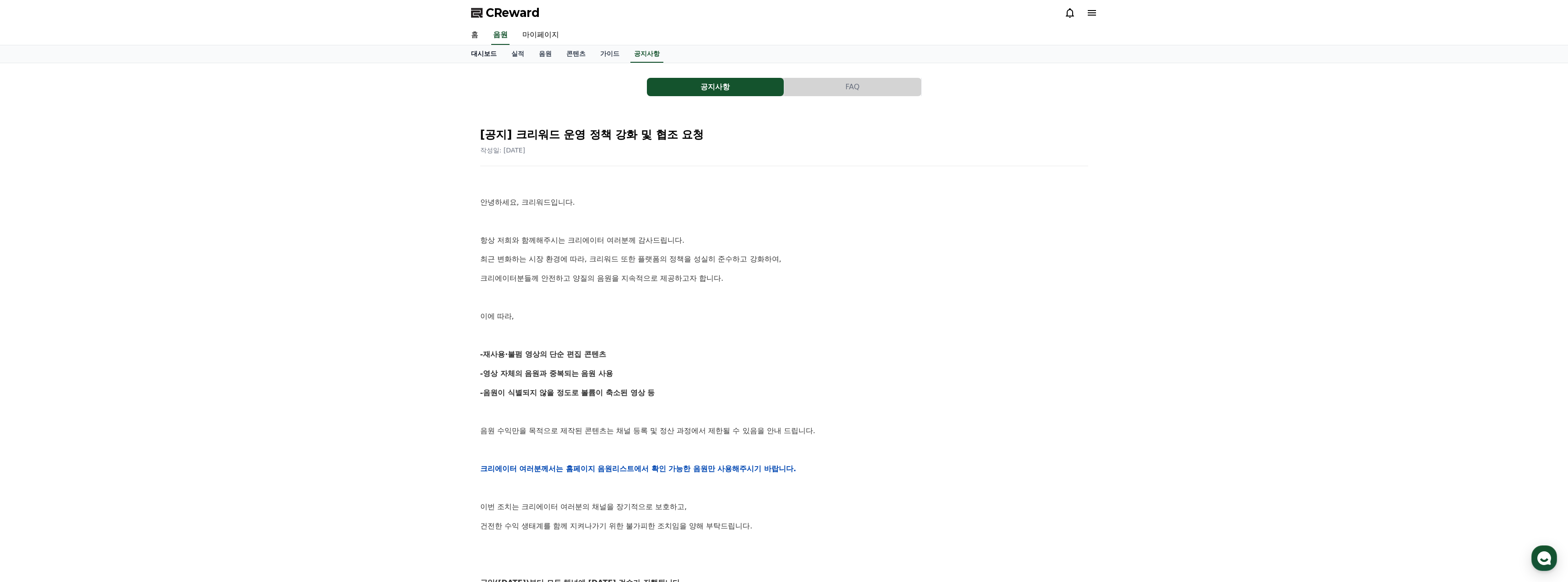
click at [487, 56] on link "대시보드" at bounding box center [484, 54] width 40 height 17
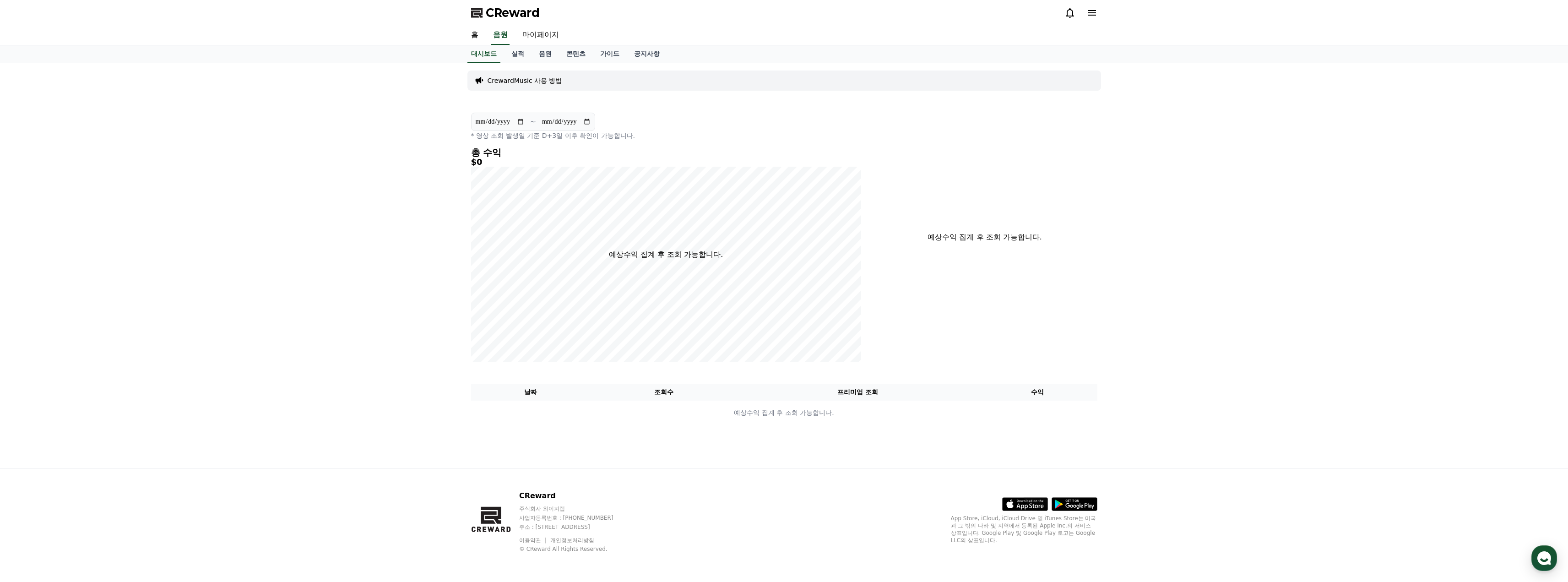
drag, startPoint x: 355, startPoint y: 151, endPoint x: 334, endPoint y: 146, distance: 21.6
click at [311, 156] on div "**********" at bounding box center [784, 266] width 1568 height 405
click at [654, 52] on link "공지사항" at bounding box center [647, 54] width 40 height 17
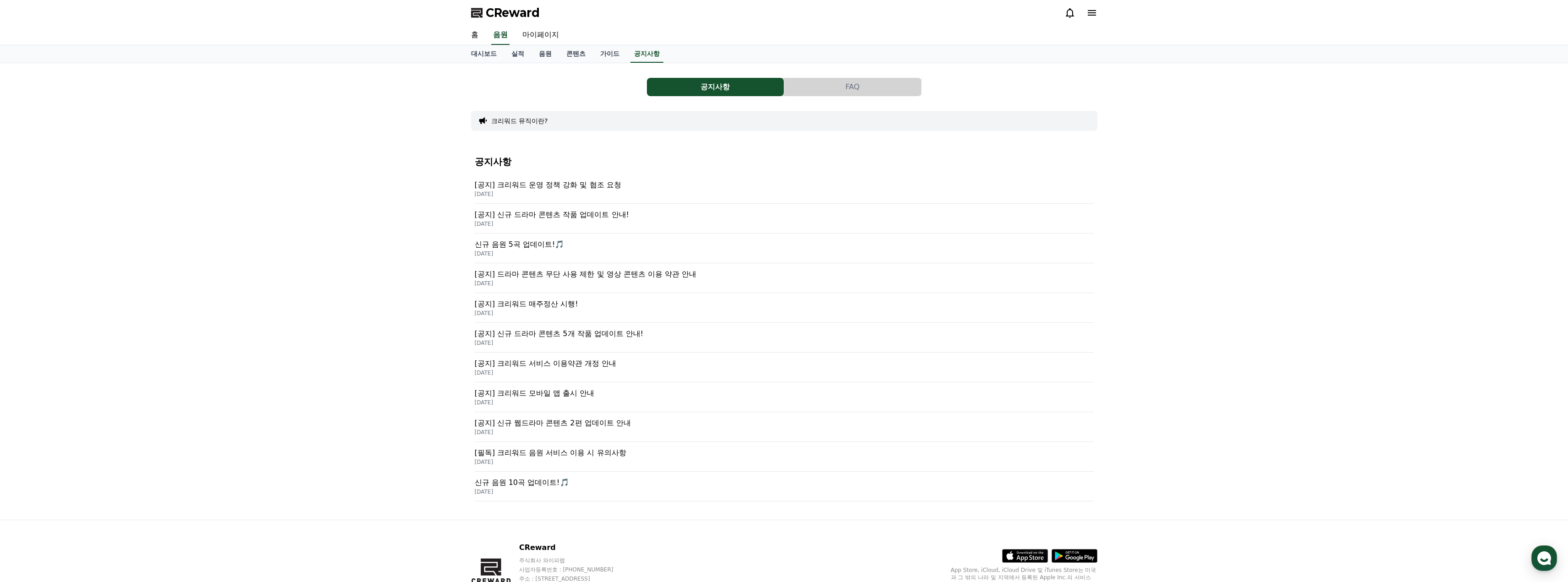
drag, startPoint x: 616, startPoint y: 213, endPoint x: 613, endPoint y: 188, distance: 25.2
drag, startPoint x: 613, startPoint y: 188, endPoint x: 598, endPoint y: 187, distance: 15.0
drag, startPoint x: 598, startPoint y: 187, endPoint x: 592, endPoint y: 187, distance: 6.0
click at [592, 187] on p "[공지] 크리워드 운영 정책 강화 및 협조 요청" at bounding box center [784, 185] width 619 height 11
click at [663, 276] on p "[공지] 드라마 콘텐츠 무단 사용 제한 및 영상 콘텐츠 이용 약관 안내" at bounding box center [784, 274] width 619 height 11
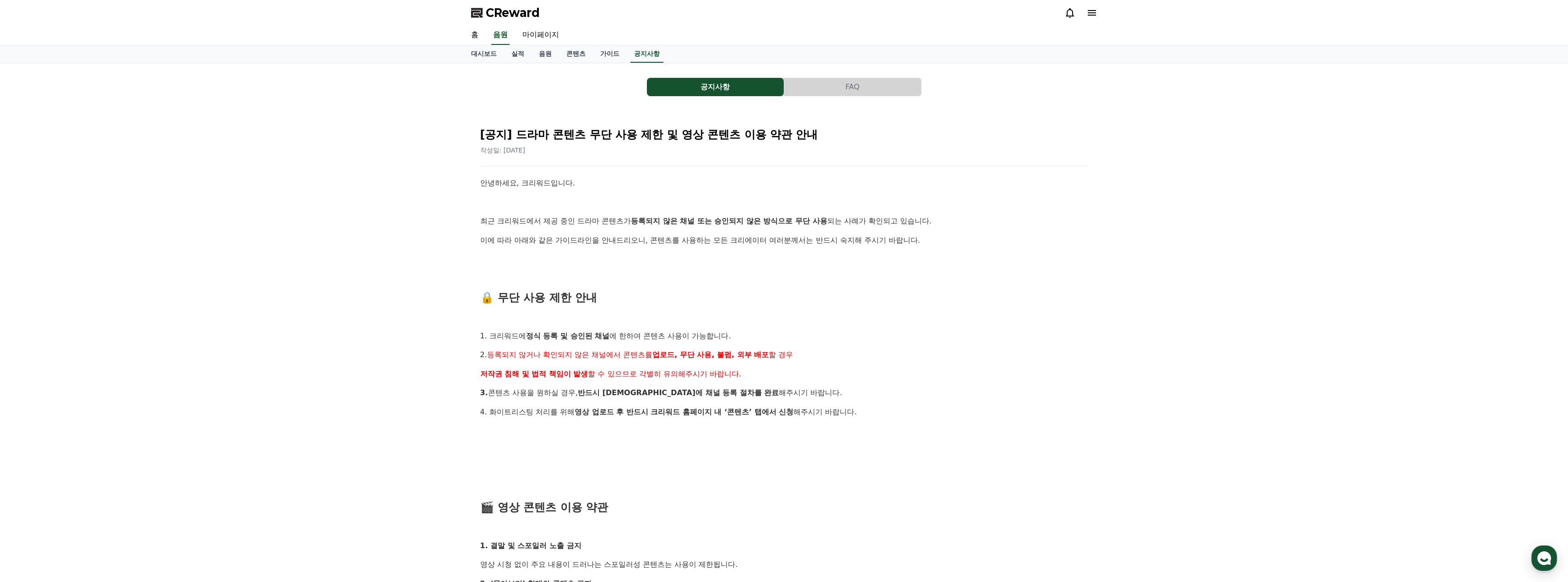
drag, startPoint x: 403, startPoint y: 282, endPoint x: 368, endPoint y: 263, distance: 39.8
drag, startPoint x: 364, startPoint y: 262, endPoint x: 356, endPoint y: 262, distance: 8.0
drag, startPoint x: 351, startPoint y: 262, endPoint x: 346, endPoint y: 262, distance: 5.0
click at [343, 262] on div "공지사항 FAQ [공지] 드라마 콘텐츠 무단 사용 제한 및 영상 콘텐츠 이용 약관 안내 작성일: 2025-07-23 안녕하세요, 크리워드입니다…" at bounding box center [784, 539] width 1568 height 951
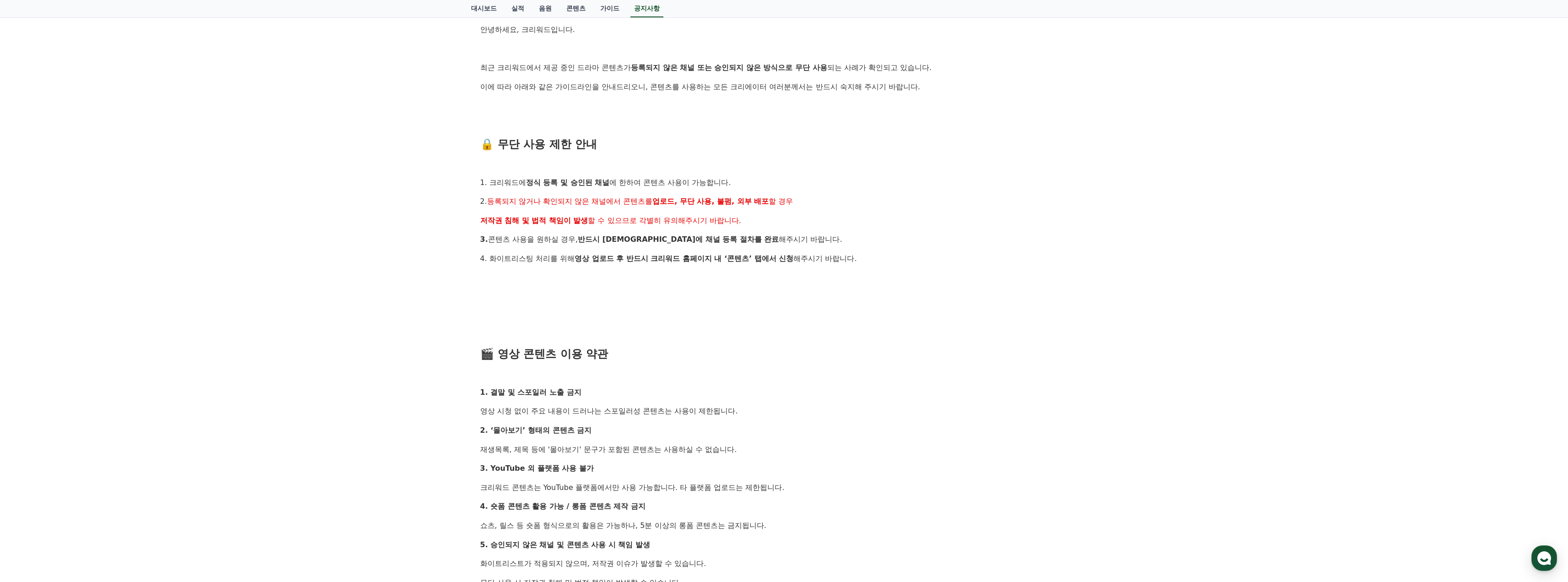
scroll to position [183, 0]
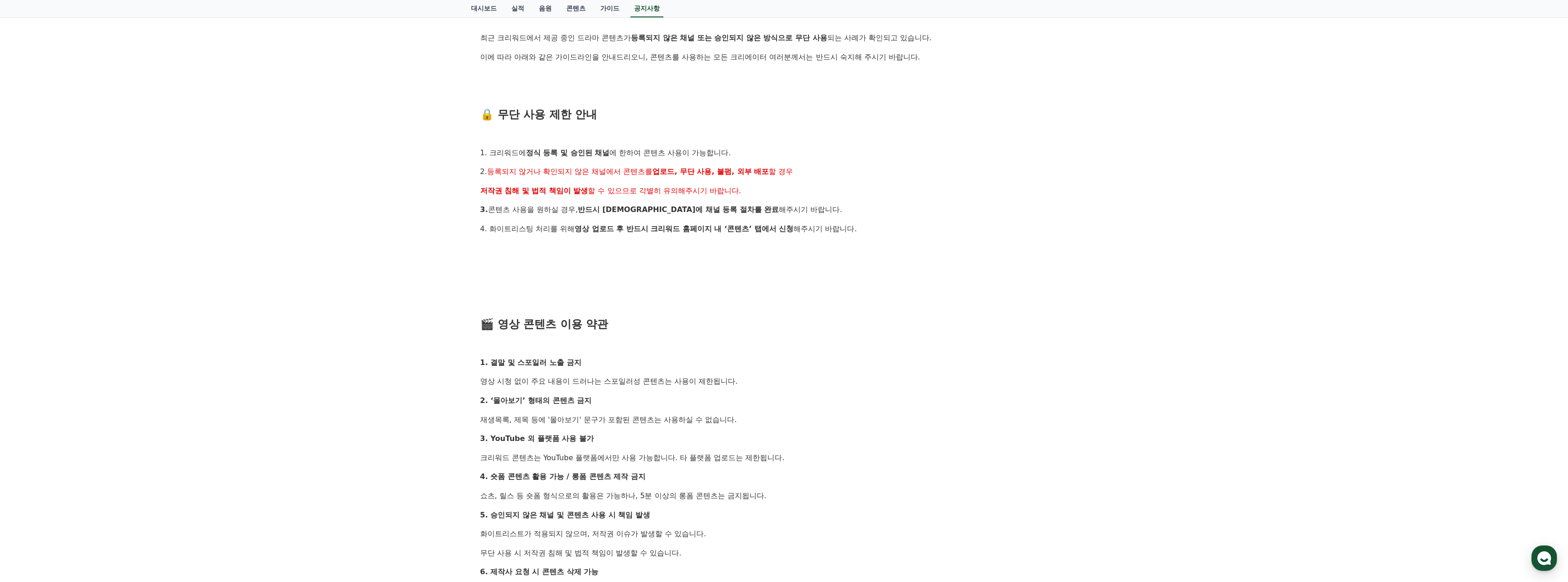
click at [341, 263] on div "공지사항 FAQ [공지] 드라마 콘텐츠 무단 사용 제한 및 영상 콘텐츠 이용 약관 안내 작성일: 2025-07-23 안녕하세요, 크리워드입니다…" at bounding box center [784, 356] width 1568 height 951
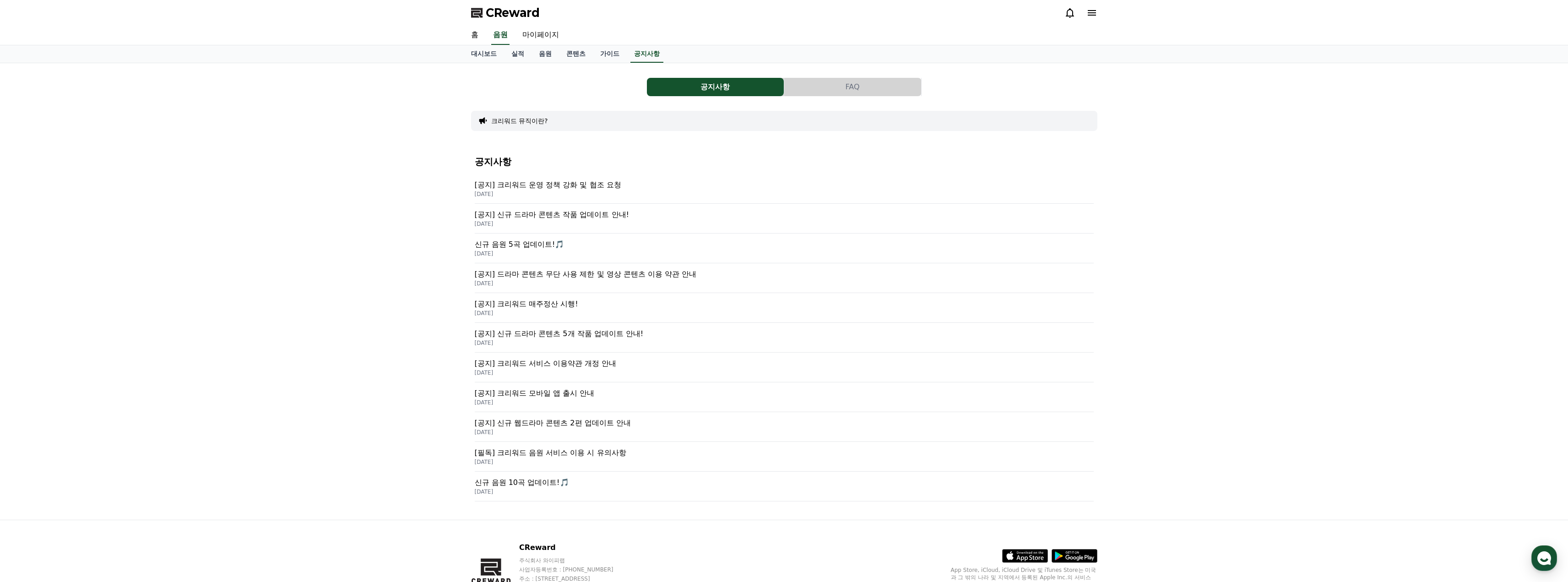
click at [566, 187] on p "[공지] 크리워드 운영 정책 강화 및 협조 요청" at bounding box center [784, 185] width 619 height 11
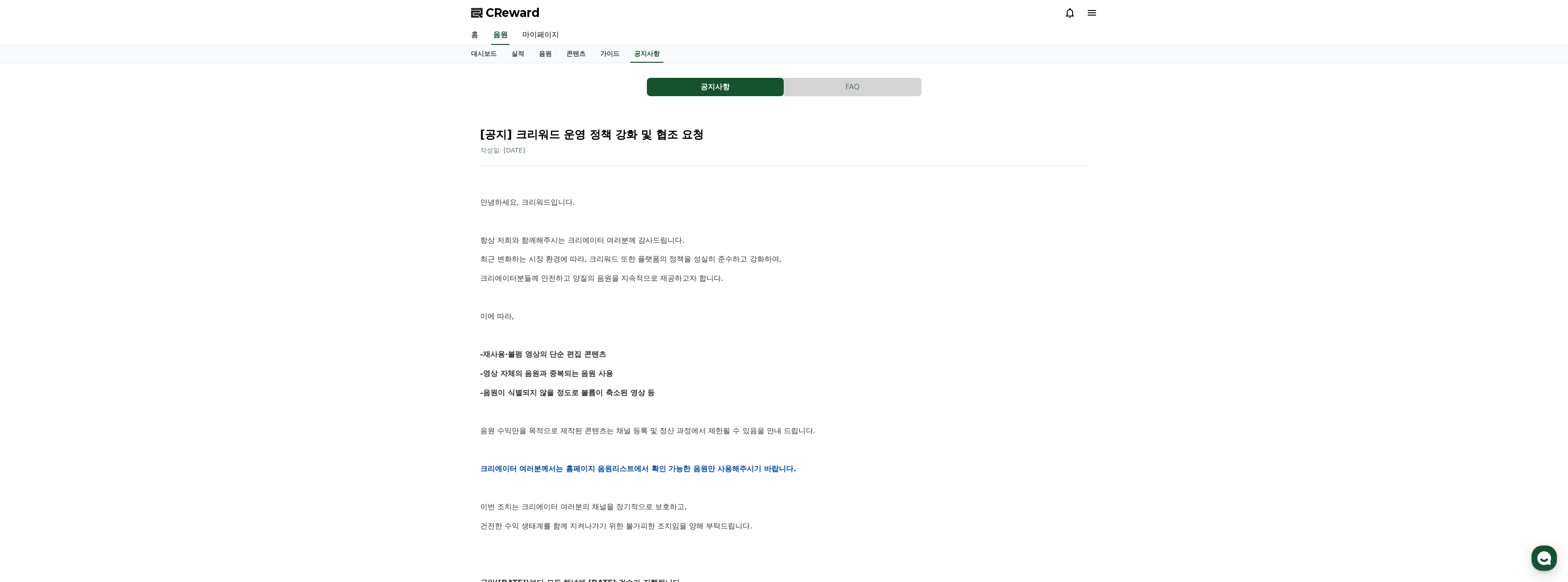
drag, startPoint x: 411, startPoint y: 249, endPoint x: 390, endPoint y: 253, distance: 21.4
drag, startPoint x: 385, startPoint y: 254, endPoint x: 373, endPoint y: 253, distance: 12.0
drag, startPoint x: 373, startPoint y: 253, endPoint x: 358, endPoint y: 252, distance: 15.0
click at [358, 252] on div "공지사항 FAQ [공지] 크리워드 운영 정책 강화 및 협조 요청 작성일: 2025-09-15 안녕하세요, 크리워드입니다. 항상 저희와 함께해주…" at bounding box center [784, 434] width 1568 height 741
drag, startPoint x: 357, startPoint y: 255, endPoint x: 353, endPoint y: 258, distance: 5.0
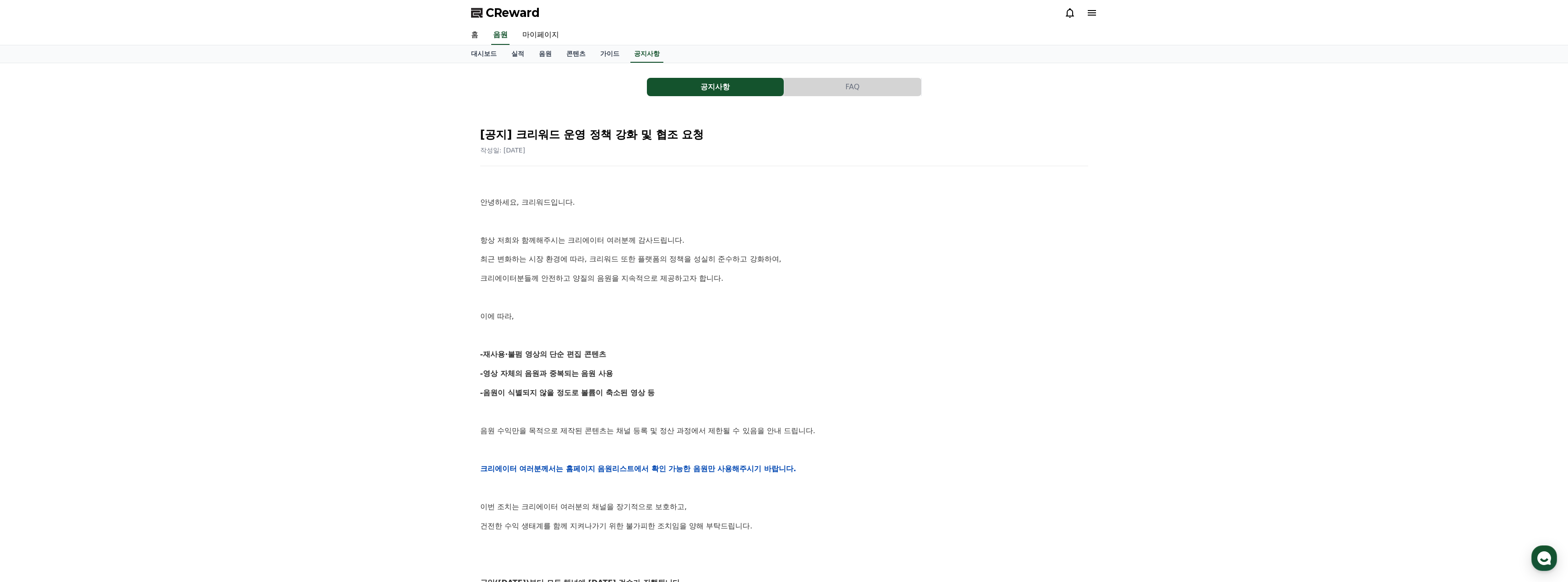
drag, startPoint x: 353, startPoint y: 258, endPoint x: 343, endPoint y: 260, distance: 10.2
click at [335, 259] on div "공지사항 FAQ [공지] 크리워드 운영 정책 강화 및 협조 요청 작성일: 2025-09-15 안녕하세요, 크리워드입니다. 항상 저희와 함께해주…" at bounding box center [784, 434] width 1568 height 741
drag, startPoint x: 331, startPoint y: 259, endPoint x: 304, endPoint y: 260, distance: 27.0
click at [304, 260] on div "공지사항 FAQ [공지] 크리워드 운영 정책 강화 및 협조 요청 작성일: 2025-09-15 안녕하세요, 크리워드입니다. 항상 저희와 함께해주…" at bounding box center [784, 434] width 1568 height 741
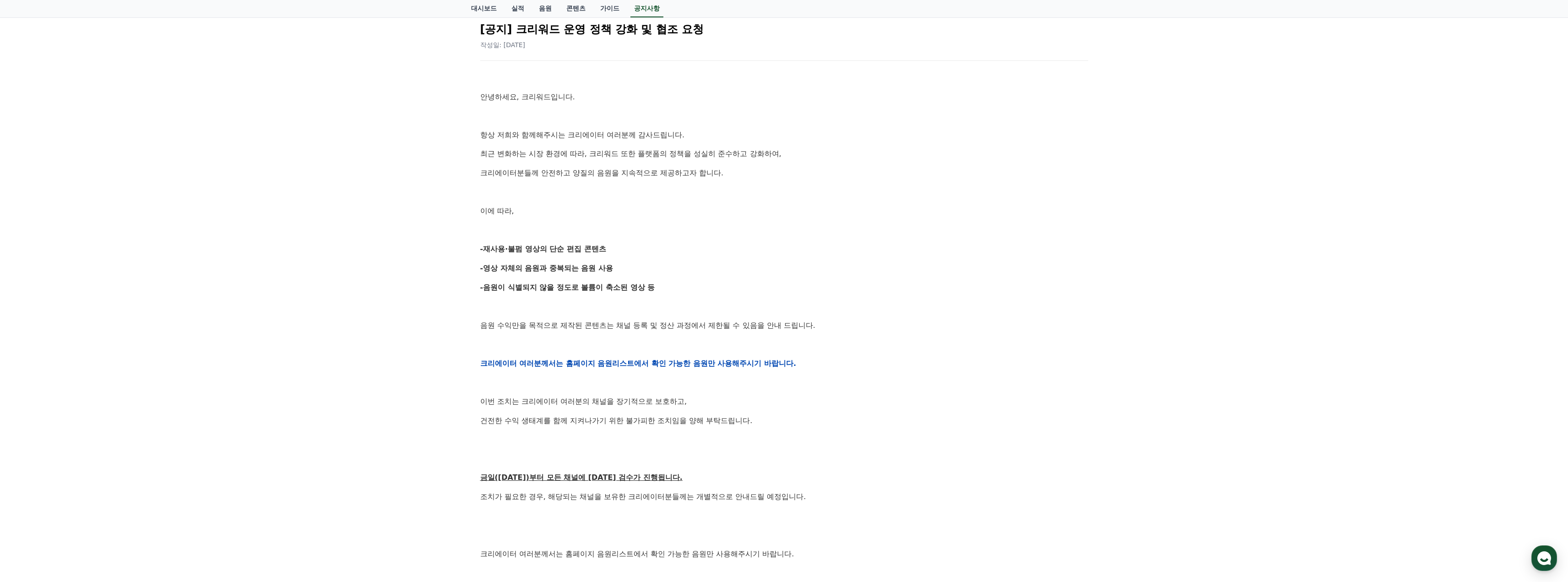
scroll to position [183, 0]
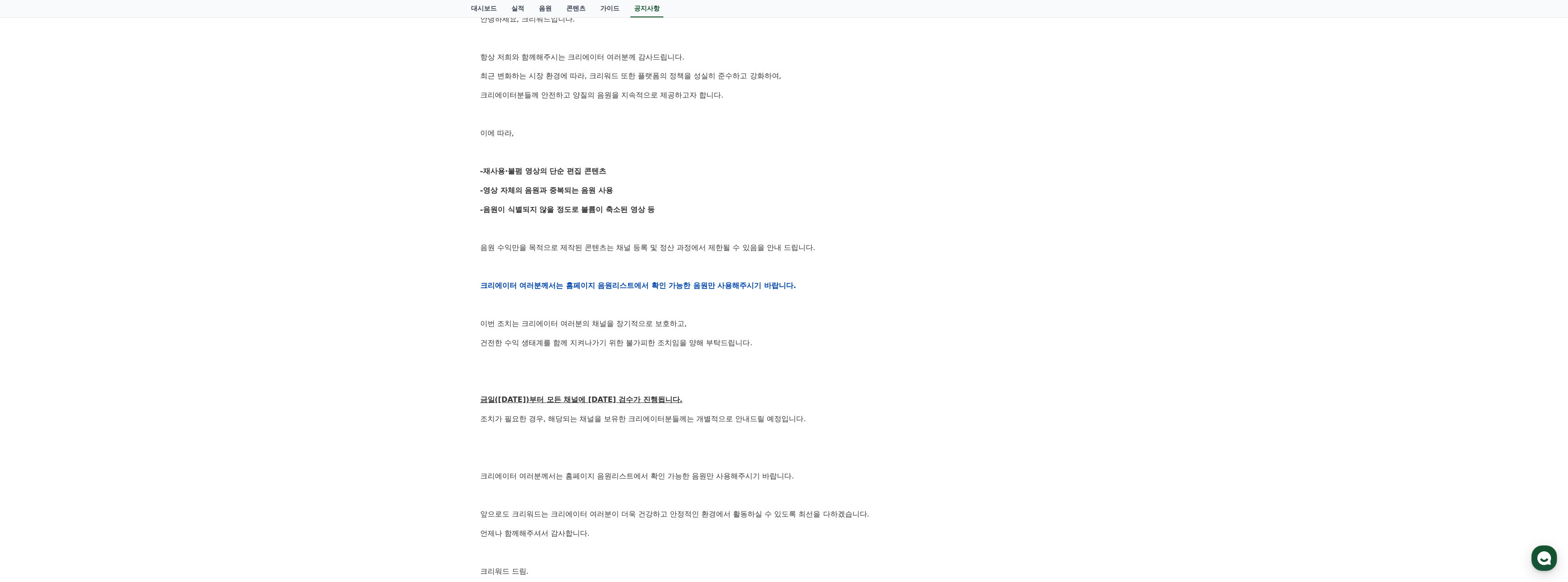
drag, startPoint x: 334, startPoint y: 309, endPoint x: 275, endPoint y: 324, distance: 60.9
drag, startPoint x: 275, startPoint y: 324, endPoint x: 261, endPoint y: 327, distance: 14.3
click at [255, 330] on div "공지사항 FAQ [공지] 크리워드 운영 정책 강화 및 협조 요청 작성일: 2025-09-15 안녕하세요, 크리워드입니다. 항상 저희와 함께해주…" at bounding box center [784, 250] width 1568 height 741
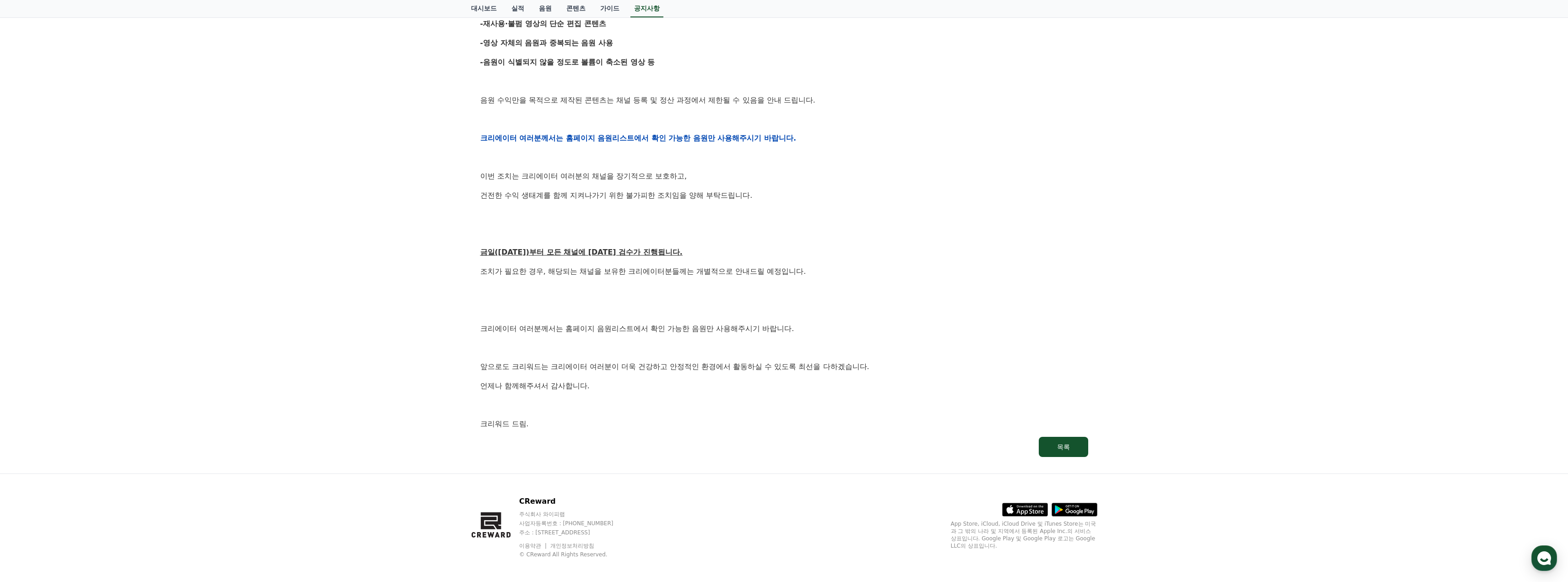
scroll to position [336, 0]
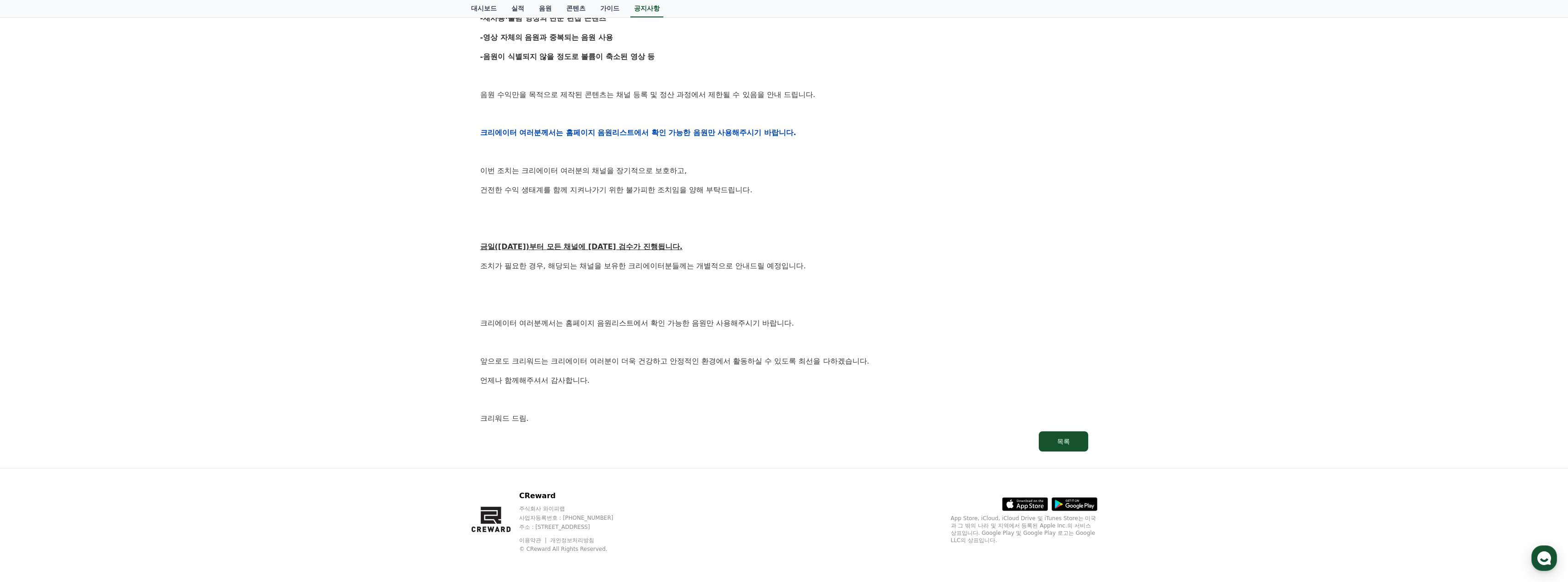
drag, startPoint x: 327, startPoint y: 275, endPoint x: 344, endPoint y: 266, distance: 19.2
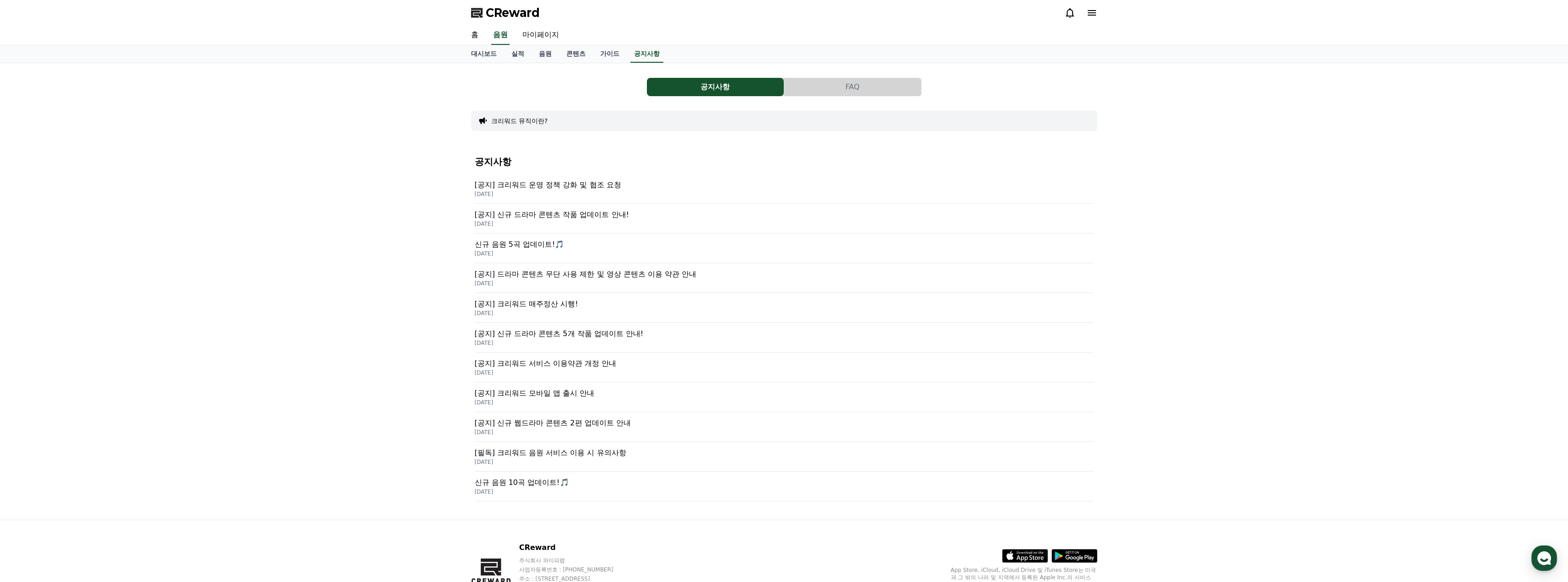
drag, startPoint x: 305, startPoint y: 231, endPoint x: 265, endPoint y: 224, distance: 40.6
click at [265, 224] on div "공지사항 FAQ 크리워드 뮤직이란? 공지사항 [공지] 크리워드 운영 정책 강화 및 협조 요청 2025-09-15 [공지] 신규 드라마 콘텐츠 …" at bounding box center [784, 291] width 1568 height 456
click at [532, 397] on p "[공지] 크리워드 모바일 앱 출시 안내" at bounding box center [784, 394] width 619 height 11
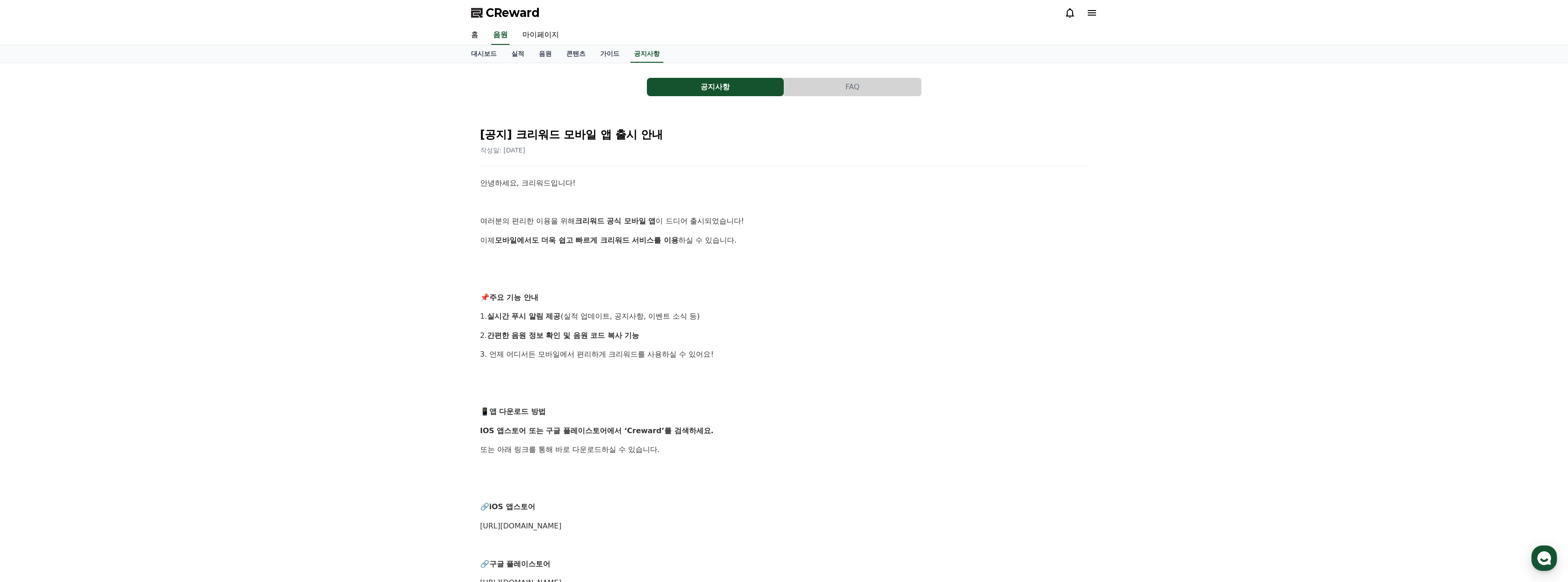
drag, startPoint x: 472, startPoint y: 345, endPoint x: 445, endPoint y: 330, distance: 30.9
drag, startPoint x: 445, startPoint y: 330, endPoint x: 431, endPoint y: 326, distance: 14.6
drag, startPoint x: 431, startPoint y: 326, endPoint x: 413, endPoint y: 322, distance: 18.4
drag, startPoint x: 410, startPoint y: 322, endPoint x: 404, endPoint y: 322, distance: 6.0
click at [404, 322] on div "공지사항 FAQ [공지] 크리워드 모바일 앱 출시 안내 작성일: 2025-04-15 안녕하세요, 크리워드입니다! 여러분의 편리한 이용을 위해 …" at bounding box center [784, 405] width 1568 height 684
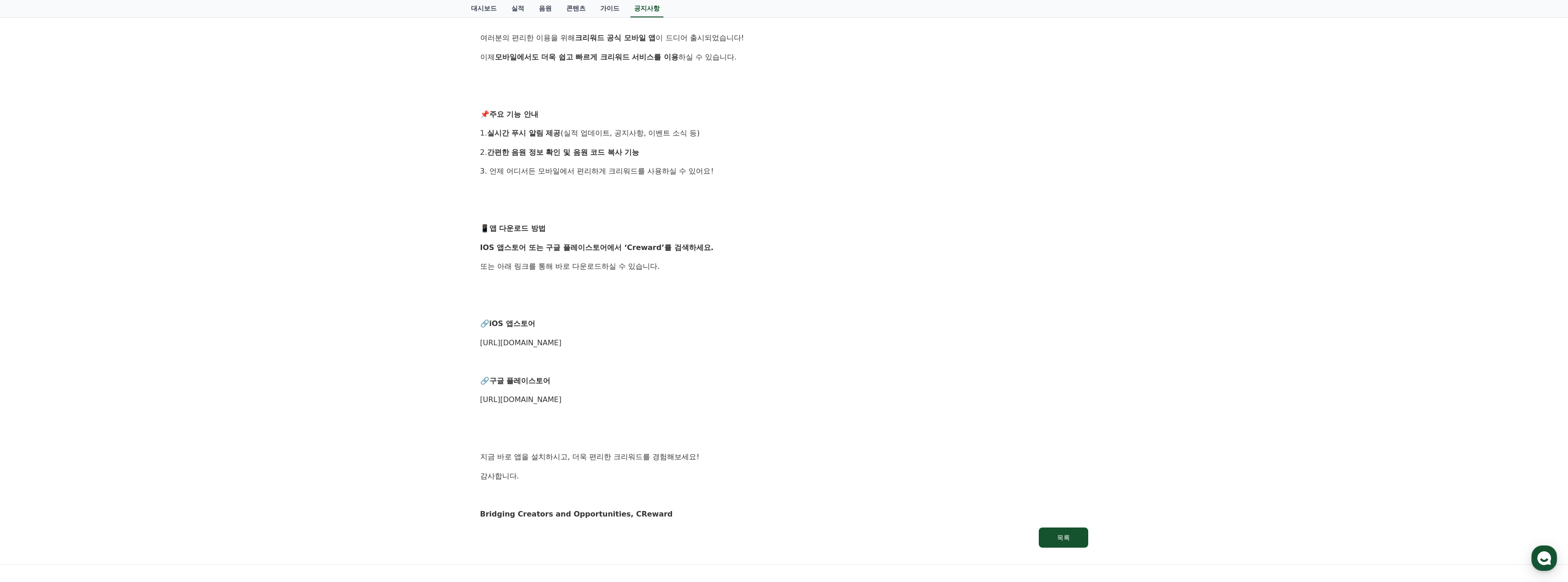
drag, startPoint x: 405, startPoint y: 320, endPoint x: 396, endPoint y: 321, distance: 9.1
click at [396, 321] on div "공지사항 FAQ [공지] 크리워드 모바일 앱 출시 안내 작성일: 2025-04-15 안녕하세요, 크리워드입니다! 여러분의 편리한 이용을 위해 …" at bounding box center [784, 222] width 1568 height 684
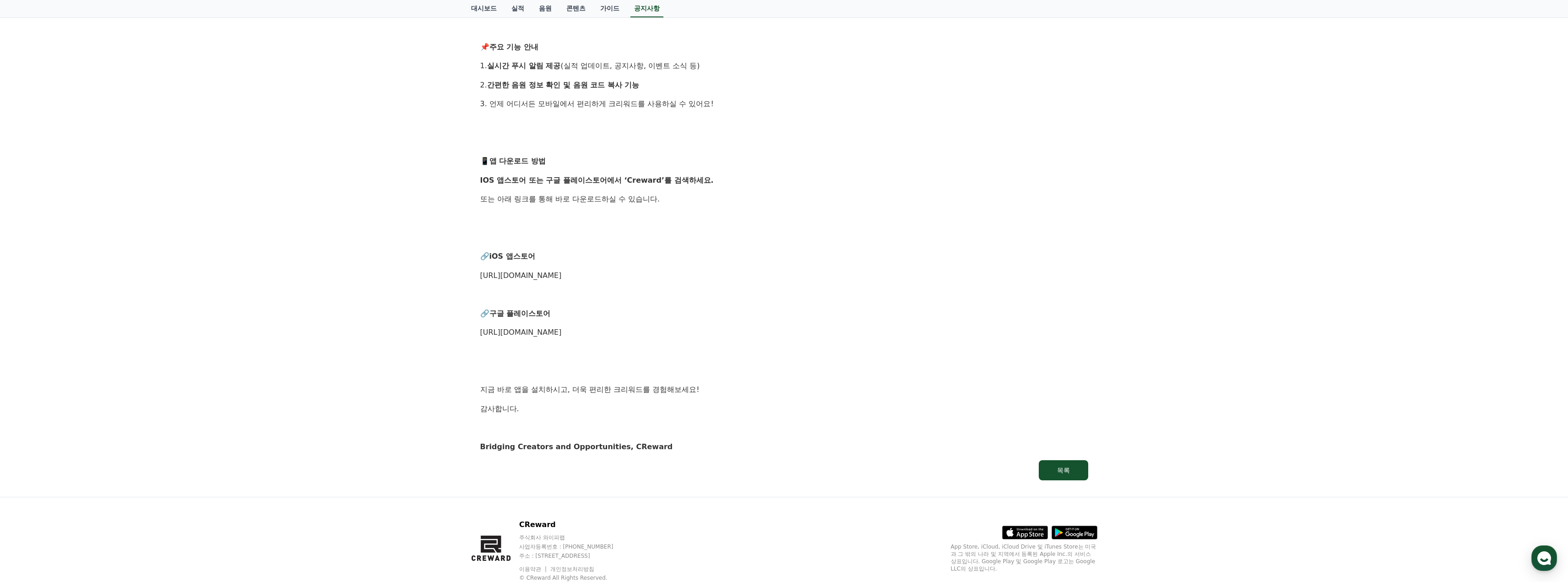
scroll to position [280, 0]
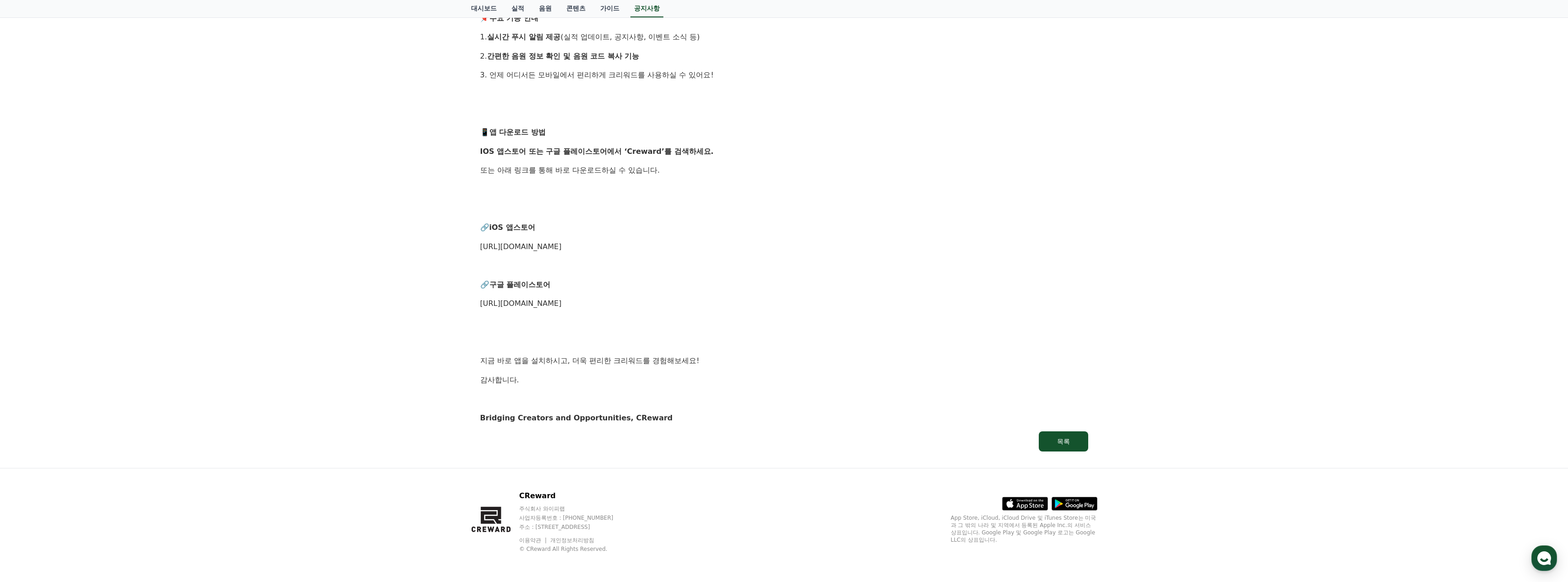
drag, startPoint x: 402, startPoint y: 310, endPoint x: 399, endPoint y: 261, distance: 49.1
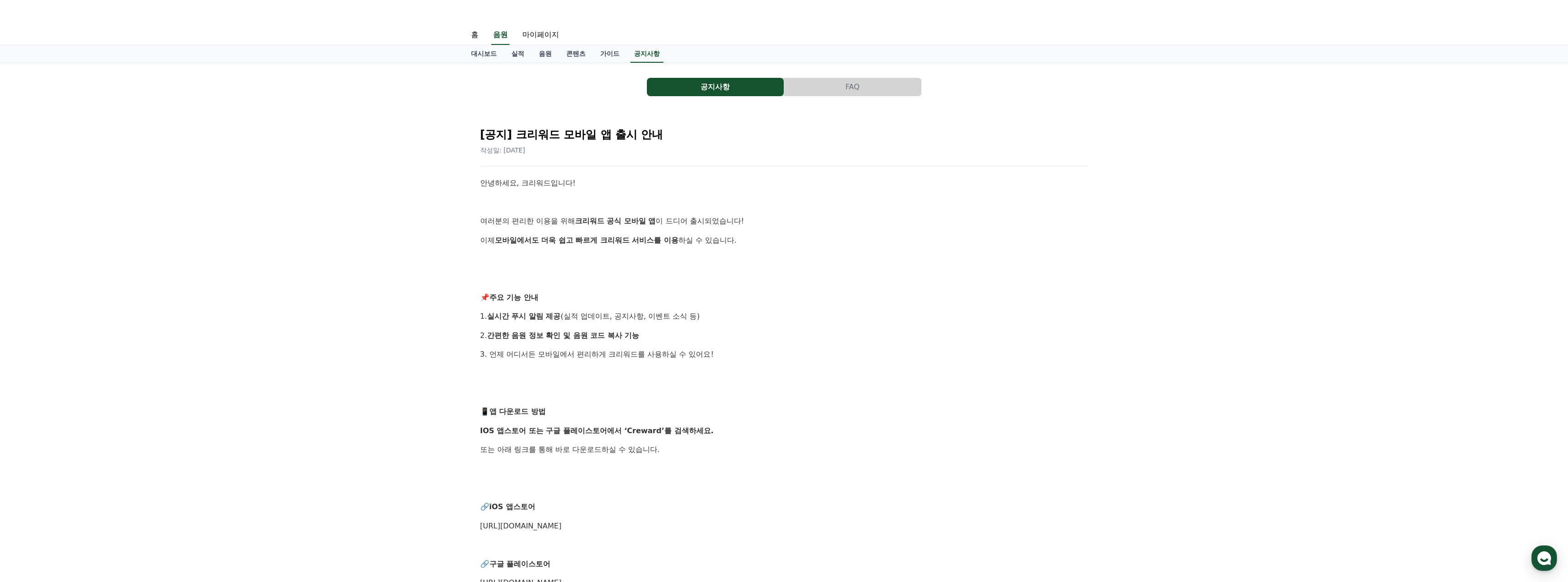
drag, startPoint x: 362, startPoint y: 201, endPoint x: 291, endPoint y: 208, distance: 71.3
click at [291, 208] on div "공지사항 FAQ [공지] 크리워드 모바일 앱 출시 안내 작성일: 2025-04-15 안녕하세요, 크리워드입니다! 여러분의 편리한 이용을 위해 …" at bounding box center [784, 405] width 1568 height 684
drag, startPoint x: 311, startPoint y: 205, endPoint x: 266, endPoint y: 208, distance: 45.1
click at [266, 208] on div "공지사항 FAQ [공지] 크리워드 모바일 앱 출시 안내 작성일: 2025-04-15 안녕하세요, 크리워드입니다! 여러분의 편리한 이용을 위해 …" at bounding box center [784, 405] width 1568 height 684
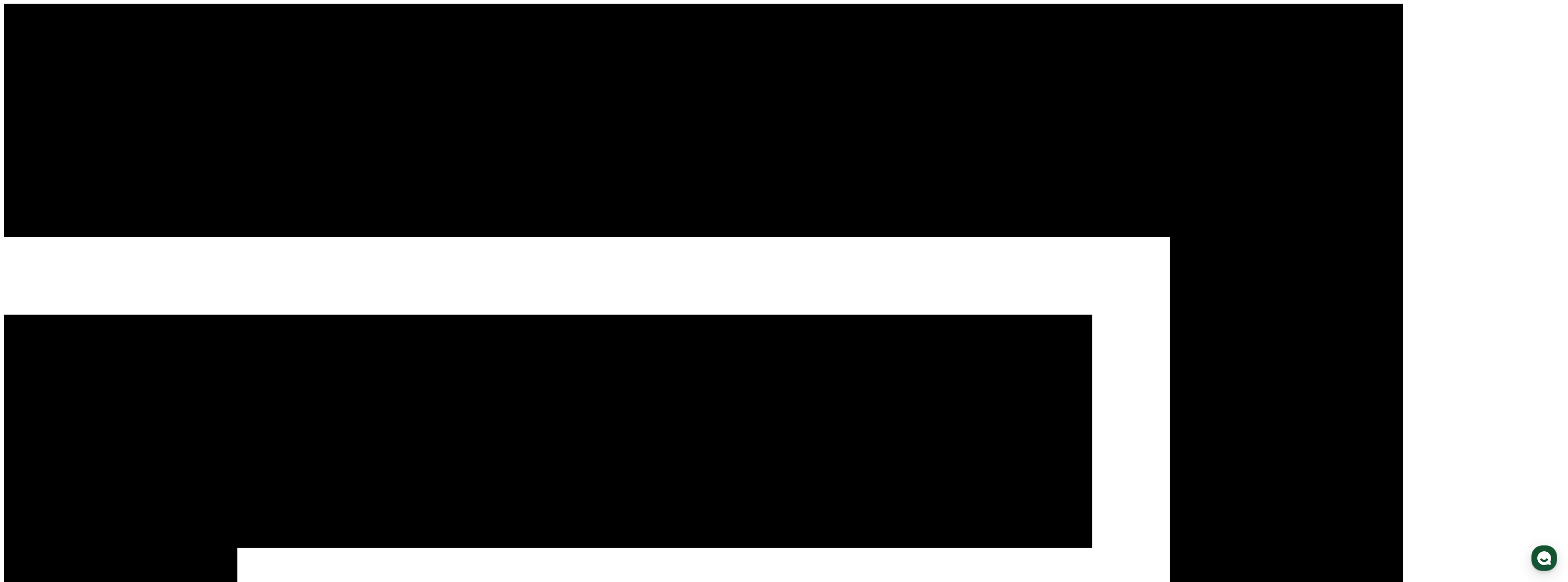
drag, startPoint x: 0, startPoint y: 0, endPoint x: 302, endPoint y: 152, distance: 338.1
